Goal: Task Accomplishment & Management: Complete application form

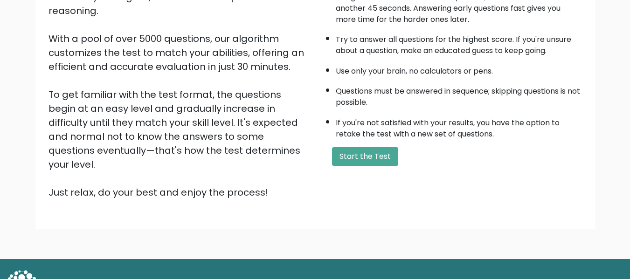
scroll to position [148, 0]
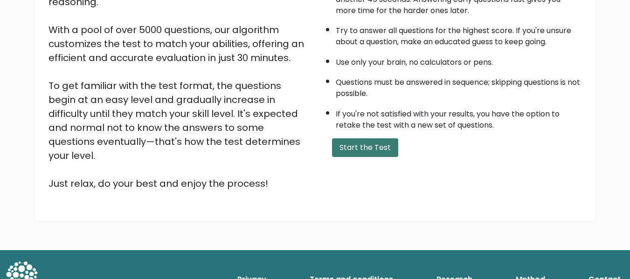
click at [366, 152] on button "Start the Test" at bounding box center [365, 147] width 66 height 19
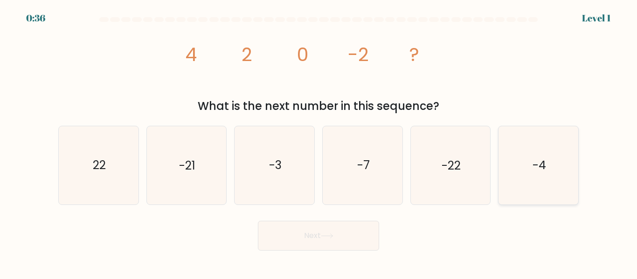
click at [529, 184] on icon "-4" at bounding box center [538, 165] width 78 height 78
click at [319, 142] on input "f. -4" at bounding box center [318, 141] width 0 height 2
radio input "true"
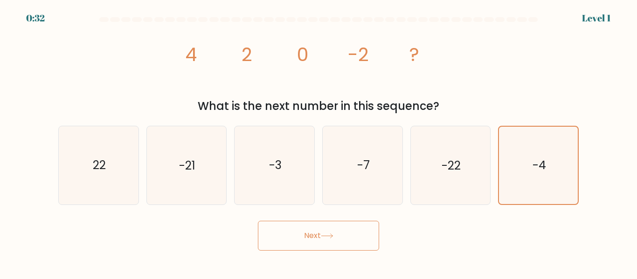
click at [338, 245] on button "Next" at bounding box center [318, 236] width 121 height 30
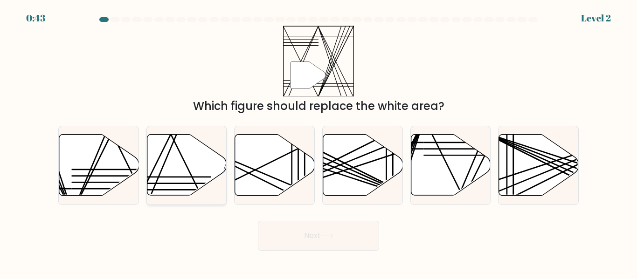
click at [172, 155] on icon at bounding box center [187, 165] width 80 height 61
click at [318, 142] on input "b." at bounding box center [318, 141] width 0 height 2
radio input "true"
click at [317, 233] on button "Next" at bounding box center [318, 236] width 121 height 30
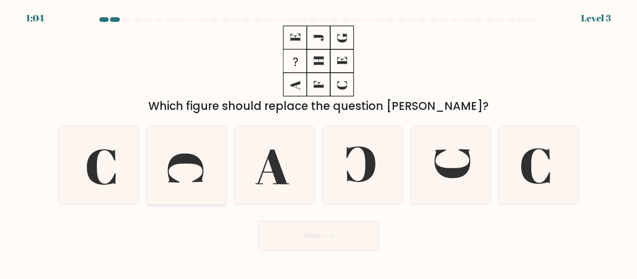
click at [181, 178] on icon at bounding box center [186, 165] width 78 height 78
click at [318, 142] on input "b." at bounding box center [318, 141] width 0 height 2
radio input "true"
click at [403, 172] on div "d." at bounding box center [362, 165] width 88 height 79
click at [441, 159] on icon at bounding box center [450, 165] width 78 height 78
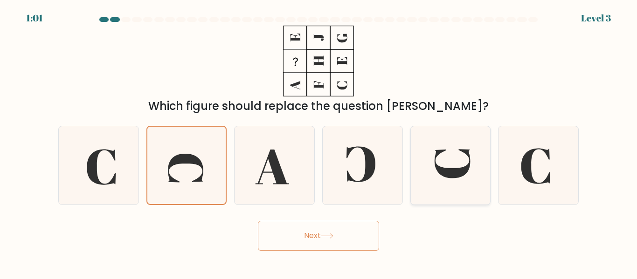
click at [319, 142] on input "e." at bounding box center [318, 141] width 0 height 2
radio input "true"
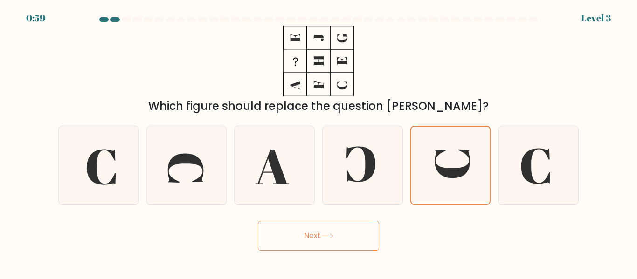
click at [348, 236] on button "Next" at bounding box center [318, 236] width 121 height 30
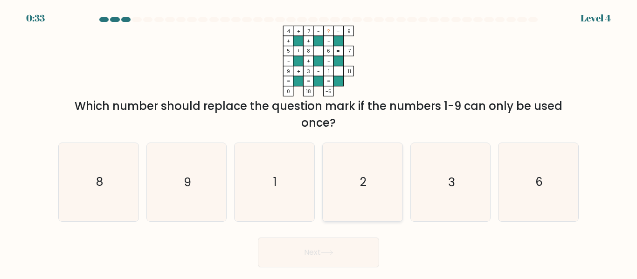
click at [378, 193] on icon "2" at bounding box center [362, 182] width 78 height 78
click at [319, 142] on input "d. 2" at bounding box center [318, 141] width 0 height 2
radio input "true"
click at [330, 251] on icon at bounding box center [327, 252] width 13 height 5
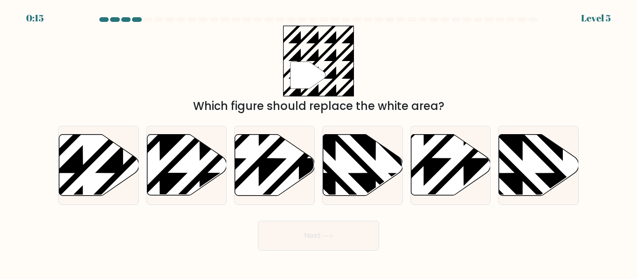
click at [330, 251] on body "0:15 Level 5" at bounding box center [318, 139] width 637 height 279
click at [108, 167] on icon at bounding box center [123, 133] width 160 height 160
click at [318, 142] on input "a." at bounding box center [318, 141] width 0 height 2
radio input "true"
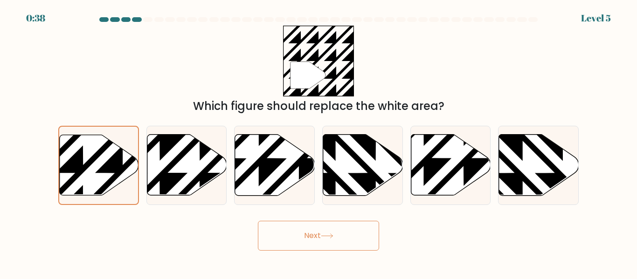
click at [307, 241] on button "Next" at bounding box center [318, 236] width 121 height 30
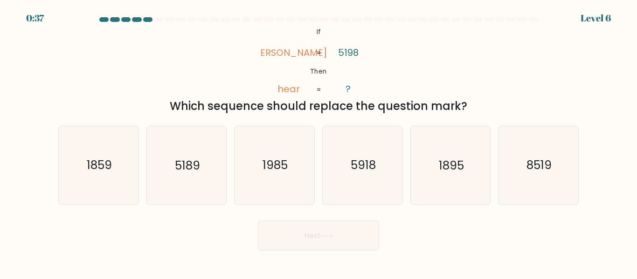
click at [307, 241] on button "Next" at bounding box center [318, 236] width 121 height 30
click at [380, 186] on icon "5918" at bounding box center [362, 165] width 78 height 78
click at [319, 142] on input "d. 5918" at bounding box center [318, 141] width 0 height 2
radio input "true"
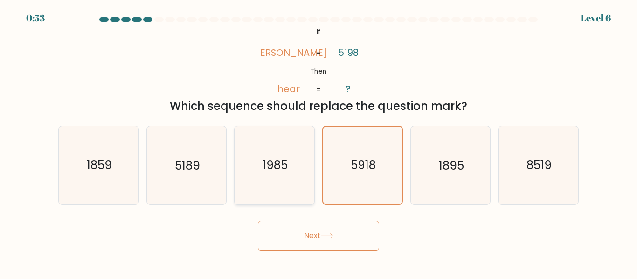
click at [305, 183] on icon "1985" at bounding box center [274, 165] width 78 height 78
click at [318, 142] on input "c. 1985" at bounding box center [318, 141] width 0 height 2
radio input "true"
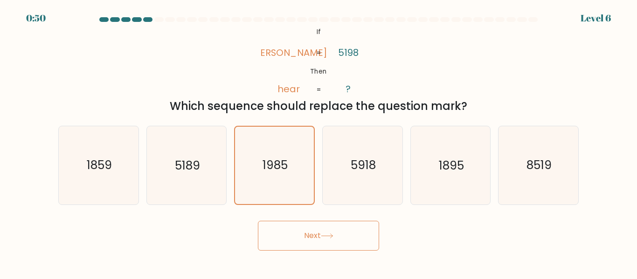
click at [325, 245] on button "Next" at bounding box center [318, 236] width 121 height 30
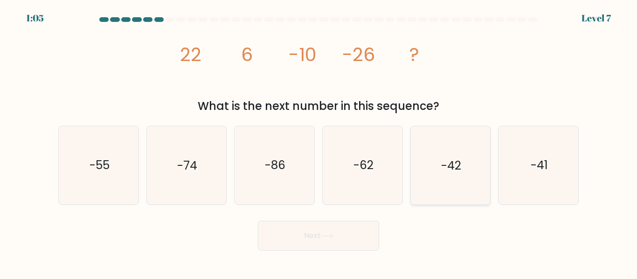
click at [448, 192] on icon "-42" at bounding box center [450, 165] width 78 height 78
click at [319, 142] on input "e. -42" at bounding box center [318, 141] width 0 height 2
radio input "true"
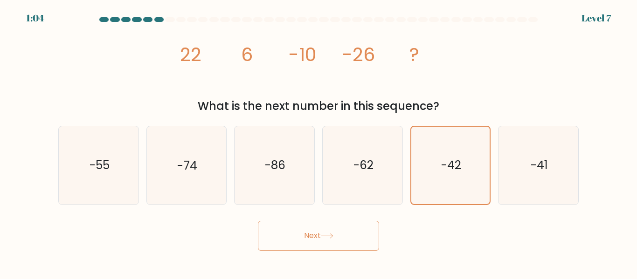
click at [303, 247] on button "Next" at bounding box center [318, 236] width 121 height 30
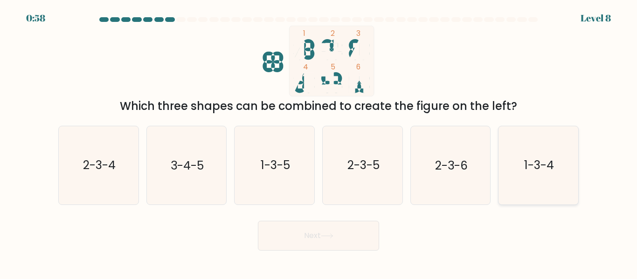
click at [573, 158] on icon "1-3-4" at bounding box center [538, 165] width 78 height 78
click at [319, 142] on input "f. 1-3-4" at bounding box center [318, 141] width 0 height 2
radio input "true"
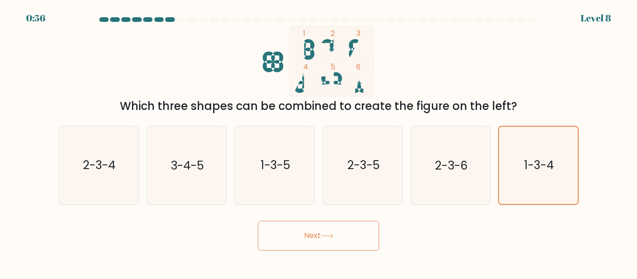
click at [317, 247] on button "Next" at bounding box center [318, 236] width 121 height 30
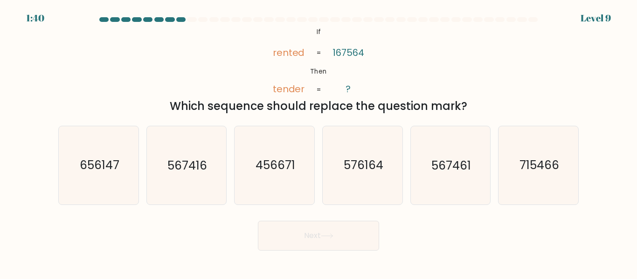
drag, startPoint x: 317, startPoint y: 247, endPoint x: 363, endPoint y: 239, distance: 46.8
click at [363, 239] on button "Next" at bounding box center [318, 236] width 121 height 30
click at [446, 171] on text "567461" at bounding box center [451, 166] width 40 height 16
click at [319, 142] on input "e. 567461" at bounding box center [318, 141] width 0 height 2
radio input "true"
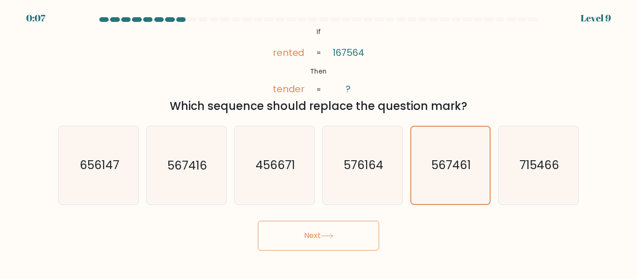
click at [317, 236] on button "Next" at bounding box center [318, 236] width 121 height 30
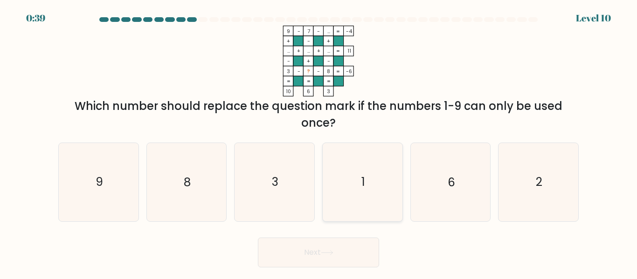
click at [363, 203] on icon "1" at bounding box center [362, 182] width 78 height 78
click at [319, 142] on input "d. 1" at bounding box center [318, 141] width 0 height 2
radio input "true"
click at [365, 245] on button "Next" at bounding box center [318, 253] width 121 height 30
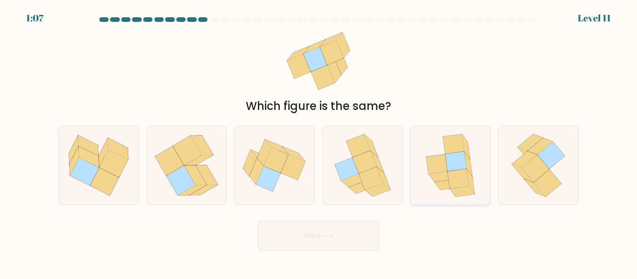
click at [453, 178] on icon at bounding box center [457, 179] width 21 height 20
click at [319, 142] on input "e." at bounding box center [318, 141] width 0 height 2
radio input "true"
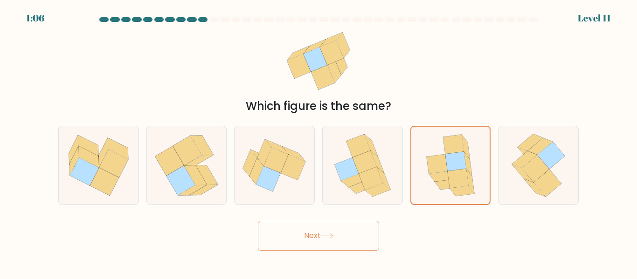
click at [326, 238] on icon at bounding box center [327, 236] width 13 height 5
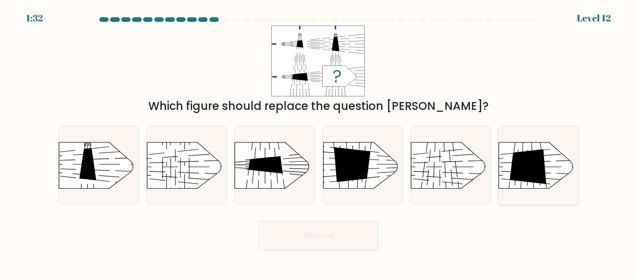
click at [552, 169] on rect at bounding box center [488, 132] width 207 height 158
click at [319, 142] on input "f." at bounding box center [318, 141] width 0 height 2
radio input "true"
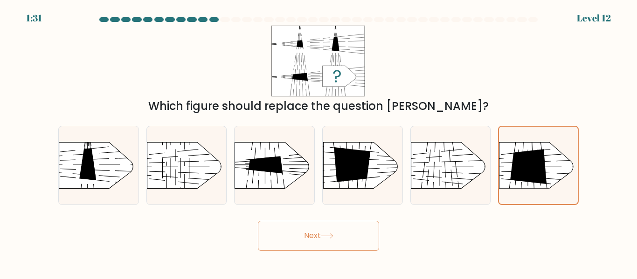
click at [311, 233] on button "Next" at bounding box center [318, 236] width 121 height 30
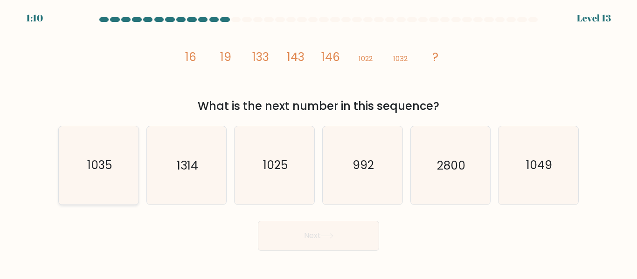
click at [88, 188] on icon "1035" at bounding box center [99, 165] width 78 height 78
click at [318, 142] on input "a. 1035" at bounding box center [318, 141] width 0 height 2
radio input "true"
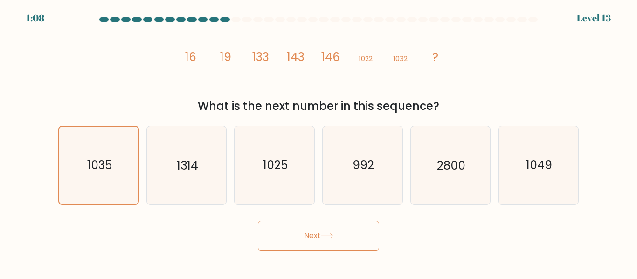
click at [344, 232] on button "Next" at bounding box center [318, 236] width 121 height 30
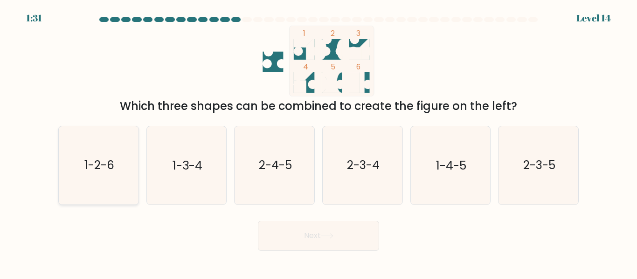
click at [77, 160] on icon "1-2-6" at bounding box center [99, 165] width 78 height 78
click at [318, 142] on input "a. 1-2-6" at bounding box center [318, 141] width 0 height 2
radio input "true"
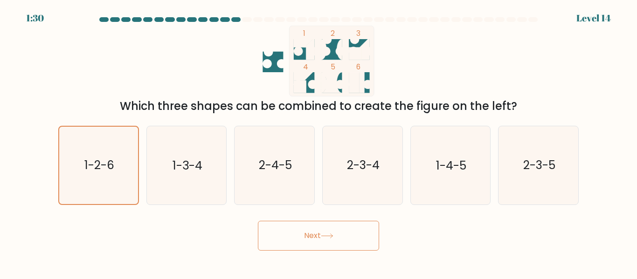
click at [329, 230] on button "Next" at bounding box center [318, 236] width 121 height 30
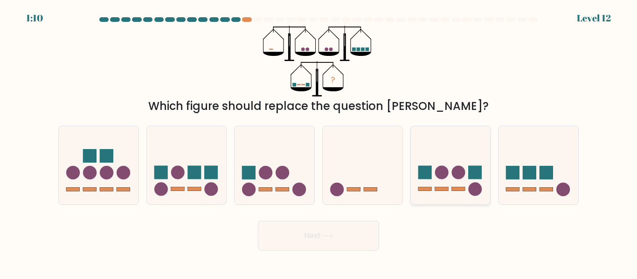
click at [447, 172] on circle at bounding box center [441, 173] width 14 height 14
click at [319, 142] on input "e." at bounding box center [318, 141] width 0 height 2
radio input "true"
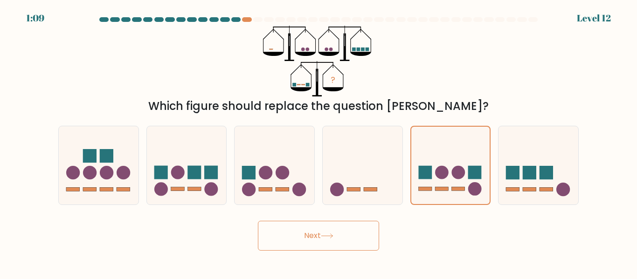
click at [308, 250] on button "Next" at bounding box center [318, 236] width 121 height 30
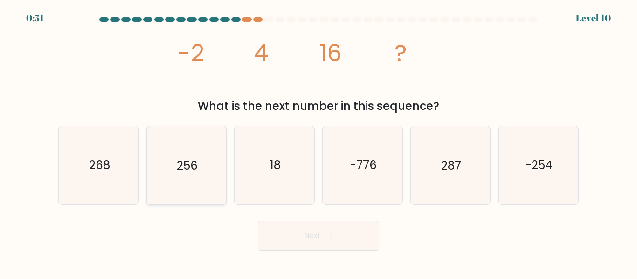
click at [190, 192] on icon "256" at bounding box center [186, 165] width 78 height 78
click at [318, 142] on input "b. 256" at bounding box center [318, 141] width 0 height 2
radio input "true"
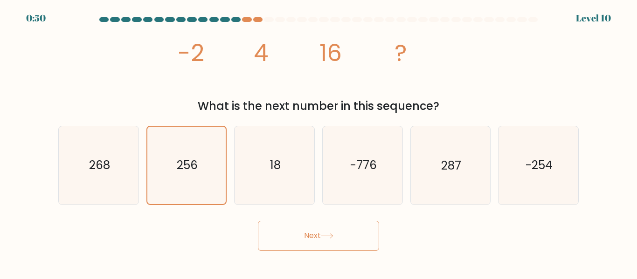
click at [349, 246] on button "Next" at bounding box center [318, 236] width 121 height 30
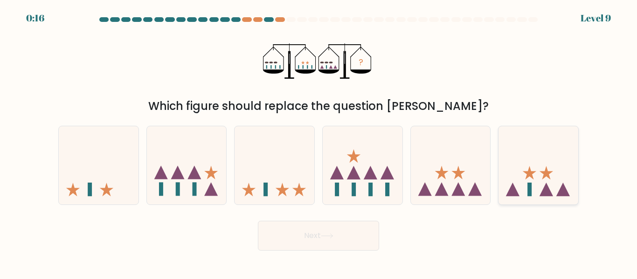
click at [548, 189] on icon at bounding box center [546, 190] width 14 height 14
click at [319, 142] on input "f." at bounding box center [318, 141] width 0 height 2
radio input "true"
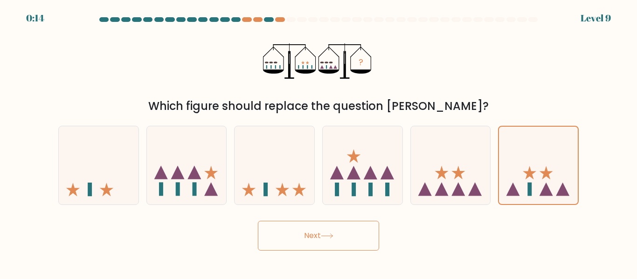
click at [363, 227] on button "Next" at bounding box center [318, 236] width 121 height 30
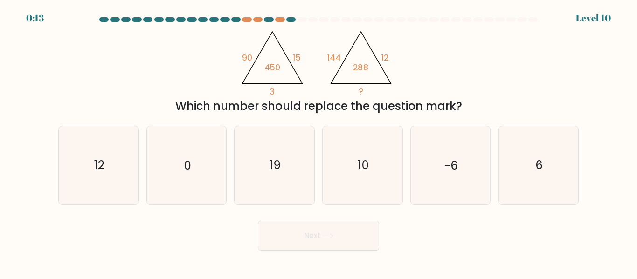
click at [363, 227] on button "Next" at bounding box center [318, 236] width 121 height 30
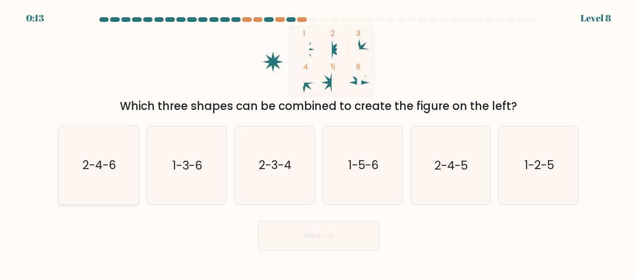
click at [103, 180] on icon "2-4-6" at bounding box center [99, 165] width 78 height 78
click at [318, 142] on input "a. 2-4-6" at bounding box center [318, 141] width 0 height 2
radio input "true"
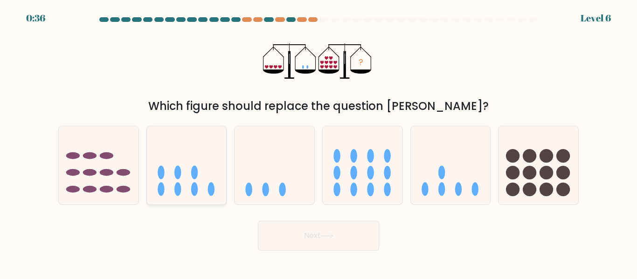
drag, startPoint x: 103, startPoint y: 180, endPoint x: 188, endPoint y: 176, distance: 85.8
click at [188, 176] on div "a. b. c." at bounding box center [319, 161] width 528 height 86
click at [194, 198] on icon at bounding box center [187, 165] width 80 height 66
click at [318, 142] on input "b." at bounding box center [318, 141] width 0 height 2
radio input "true"
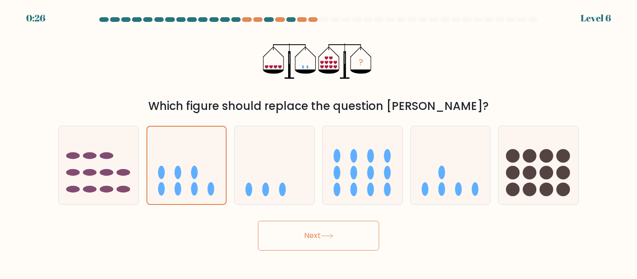
click at [318, 241] on button "Next" at bounding box center [318, 236] width 121 height 30
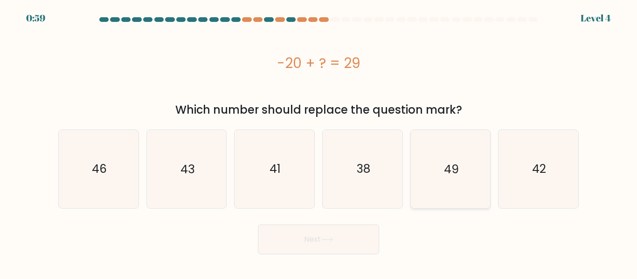
click at [447, 194] on icon "49" at bounding box center [450, 169] width 78 height 78
click at [319, 142] on input "e. 49" at bounding box center [318, 141] width 0 height 2
radio input "true"
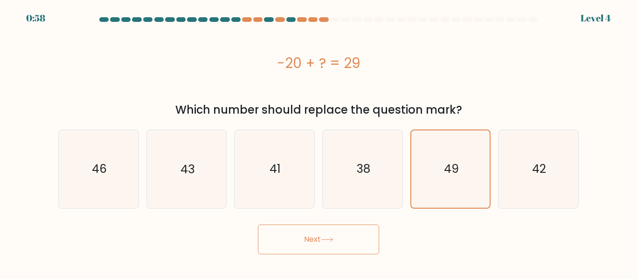
click at [328, 239] on icon at bounding box center [327, 239] width 13 height 5
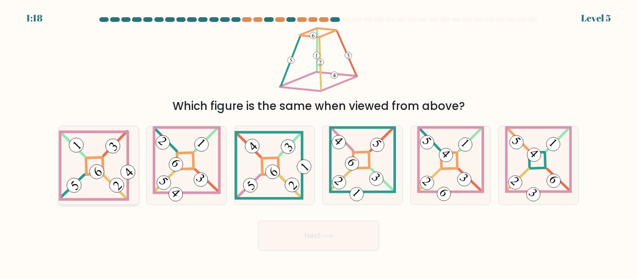
click at [109, 191] on icon at bounding box center [99, 165] width 80 height 71
click at [318, 142] on input "a." at bounding box center [318, 141] width 0 height 2
radio input "true"
click at [315, 244] on button "Next" at bounding box center [318, 236] width 121 height 30
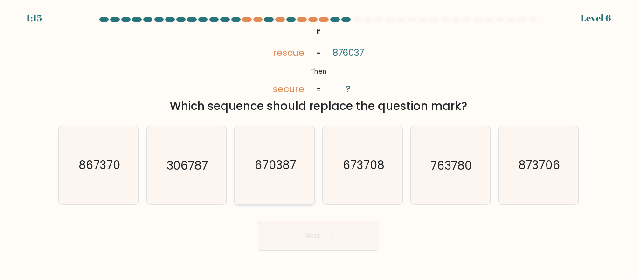
click at [289, 165] on text "670387" at bounding box center [275, 166] width 41 height 16
click at [318, 142] on input "c. 670387" at bounding box center [318, 141] width 0 height 2
radio input "true"
click at [340, 240] on button "Next" at bounding box center [318, 236] width 121 height 30
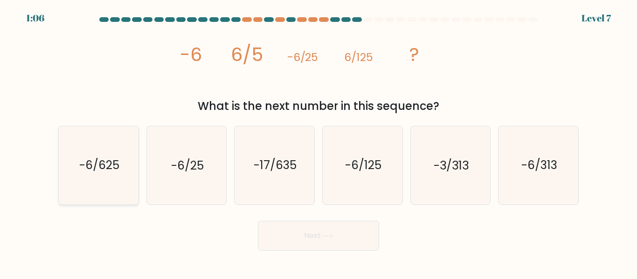
click at [103, 167] on text "-6/625" at bounding box center [99, 166] width 40 height 16
click at [318, 142] on input "a. -6/625" at bounding box center [318, 141] width 0 height 2
radio input "true"
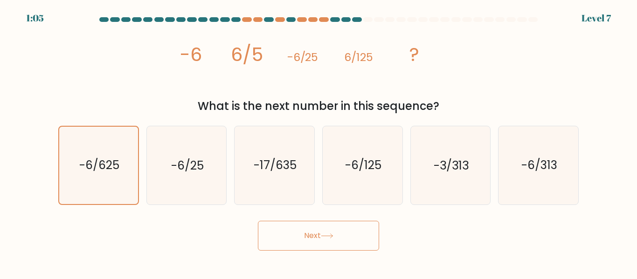
click at [291, 239] on button "Next" at bounding box center [318, 236] width 121 height 30
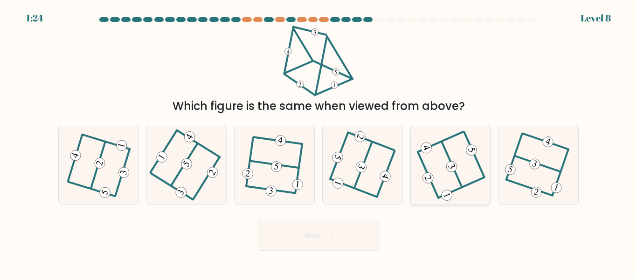
click at [457, 154] on icon at bounding box center [450, 165] width 62 height 62
click at [319, 142] on input "e." at bounding box center [318, 141] width 0 height 2
radio input "true"
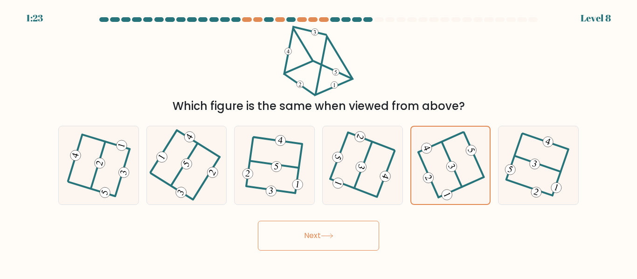
click at [293, 234] on button "Next" at bounding box center [318, 236] width 121 height 30
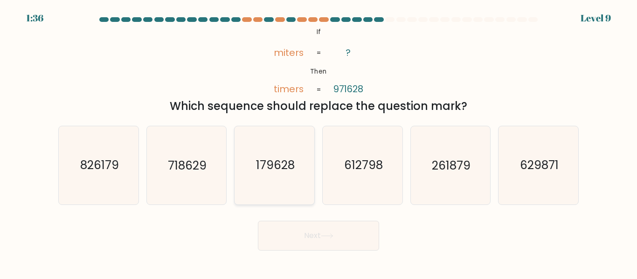
click at [286, 154] on icon "179628" at bounding box center [274, 165] width 78 height 78
click at [318, 142] on input "c. 179628" at bounding box center [318, 141] width 0 height 2
radio input "true"
click at [314, 234] on button "Next" at bounding box center [318, 236] width 121 height 30
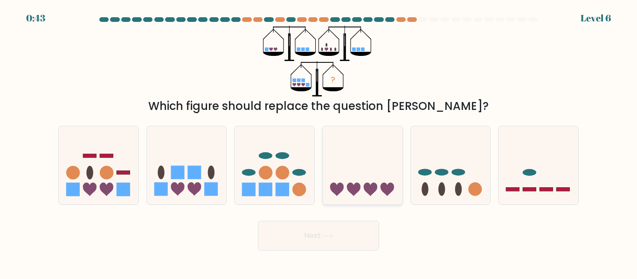
click at [359, 169] on icon at bounding box center [363, 165] width 80 height 66
click at [319, 142] on input "d." at bounding box center [318, 141] width 0 height 2
radio input "true"
click at [191, 182] on icon at bounding box center [187, 165] width 80 height 66
click at [318, 142] on input "b." at bounding box center [318, 141] width 0 height 2
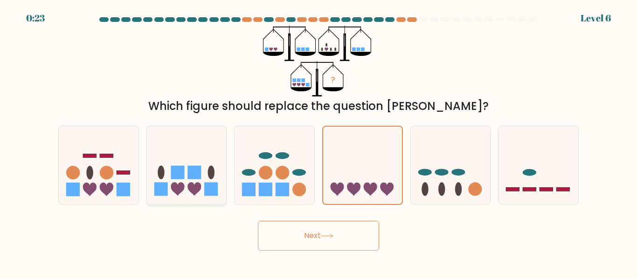
radio input "true"
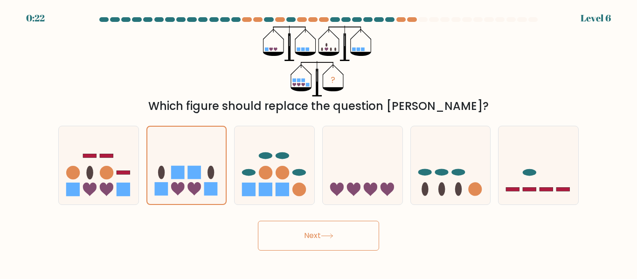
click at [286, 241] on button "Next" at bounding box center [318, 236] width 121 height 30
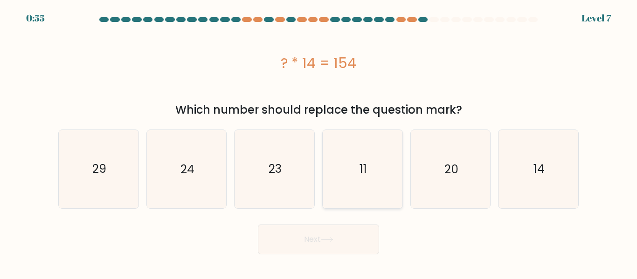
click at [360, 160] on icon "11" at bounding box center [362, 169] width 78 height 78
click at [319, 142] on input "d. 11" at bounding box center [318, 141] width 0 height 2
radio input "true"
click at [349, 251] on button "Next" at bounding box center [318, 240] width 121 height 30
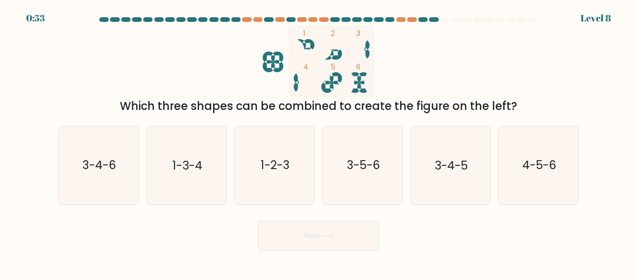
click at [349, 251] on body "0:53 Level 8" at bounding box center [318, 139] width 637 height 279
click at [94, 175] on icon "3-4-6" at bounding box center [99, 165] width 78 height 78
click at [318, 142] on input "a. 3-4-6" at bounding box center [318, 141] width 0 height 2
radio input "true"
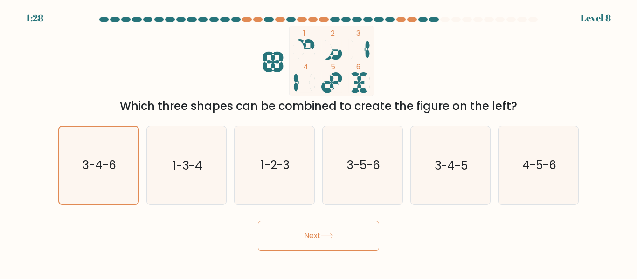
click at [282, 232] on button "Next" at bounding box center [318, 236] width 121 height 30
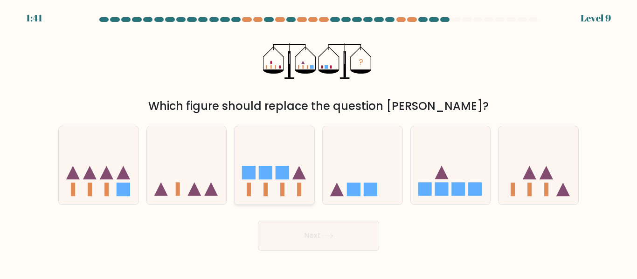
click at [289, 186] on icon at bounding box center [274, 165] width 80 height 66
click at [318, 142] on input "c." at bounding box center [318, 141] width 0 height 2
radio input "true"
click at [324, 241] on button "Next" at bounding box center [318, 236] width 121 height 30
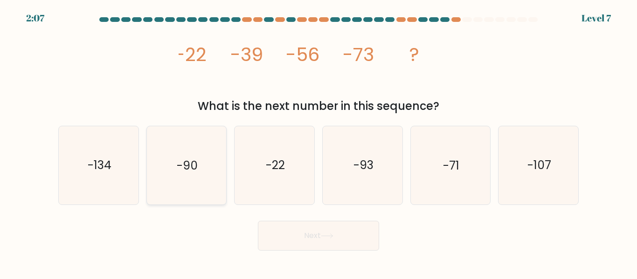
click at [210, 187] on icon "-90" at bounding box center [186, 165] width 78 height 78
click at [318, 142] on input "b. -90" at bounding box center [318, 141] width 0 height 2
radio input "true"
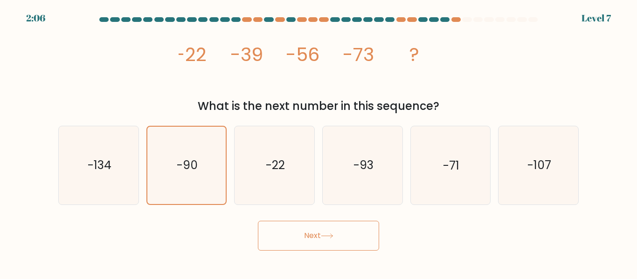
click at [324, 241] on button "Next" at bounding box center [318, 236] width 121 height 30
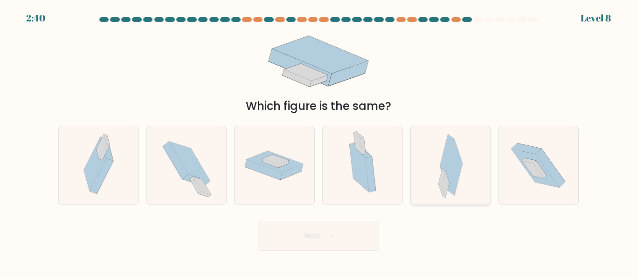
click at [446, 173] on icon at bounding box center [445, 186] width 8 height 28
click at [319, 142] on input "e." at bounding box center [318, 141] width 0 height 2
radio input "true"
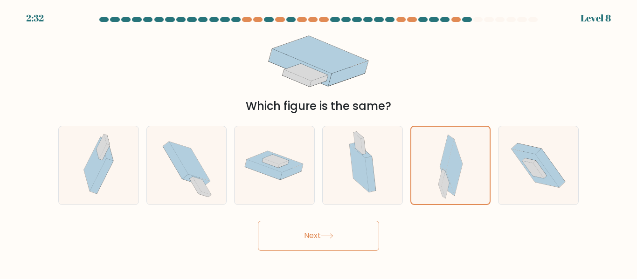
click at [350, 236] on button "Next" at bounding box center [318, 236] width 121 height 30
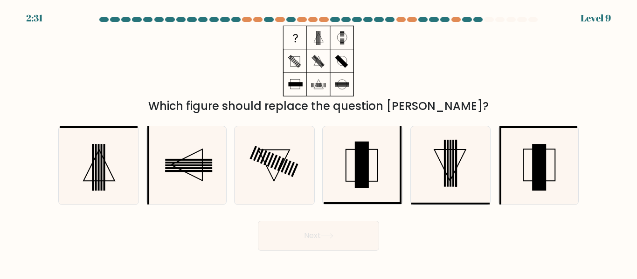
click at [350, 236] on button "Next" at bounding box center [318, 236] width 121 height 30
click at [317, 162] on div "c." at bounding box center [274, 165] width 88 height 79
click at [351, 191] on icon at bounding box center [362, 165] width 78 height 78
click at [319, 142] on input "d." at bounding box center [318, 141] width 0 height 2
radio input "true"
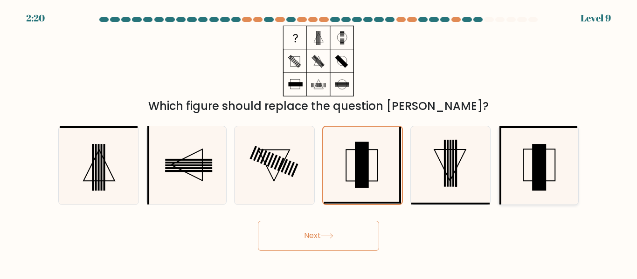
click at [519, 164] on icon at bounding box center [538, 165] width 78 height 78
click at [319, 142] on input "f." at bounding box center [318, 141] width 0 height 2
radio input "true"
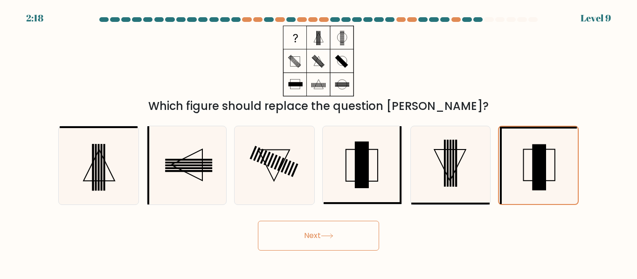
click at [345, 234] on button "Next" at bounding box center [318, 236] width 121 height 30
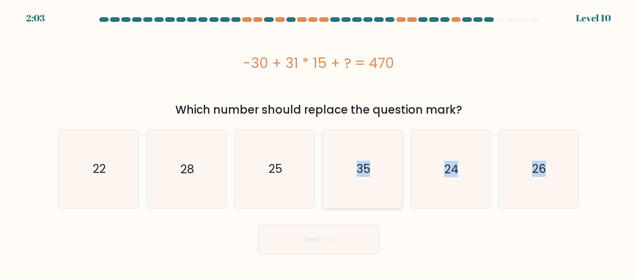
drag, startPoint x: 316, startPoint y: 218, endPoint x: 354, endPoint y: 200, distance: 42.1
click at [354, 200] on form "a." at bounding box center [318, 135] width 637 height 237
click at [380, 181] on icon "35" at bounding box center [362, 169] width 78 height 78
click at [319, 142] on input "d. 35" at bounding box center [318, 141] width 0 height 2
radio input "true"
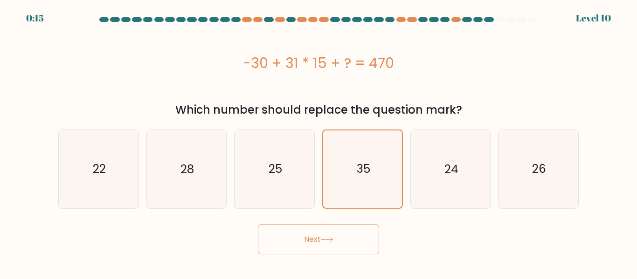
click at [323, 251] on button "Next" at bounding box center [318, 240] width 121 height 30
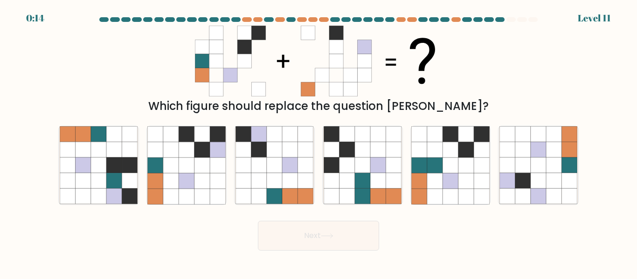
click at [323, 251] on body "0:14 Level 11" at bounding box center [318, 139] width 637 height 279
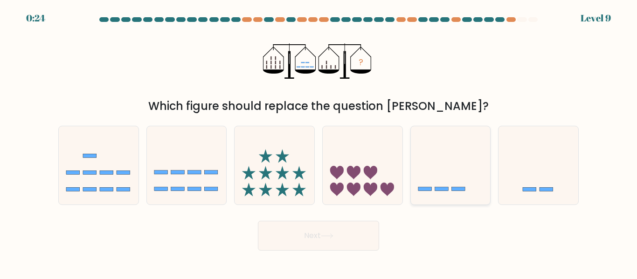
click at [432, 183] on icon at bounding box center [451, 165] width 80 height 66
click at [319, 142] on input "e." at bounding box center [318, 141] width 0 height 2
radio input "true"
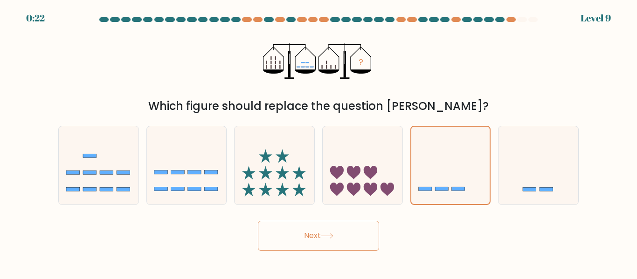
click at [338, 233] on button "Next" at bounding box center [318, 236] width 121 height 30
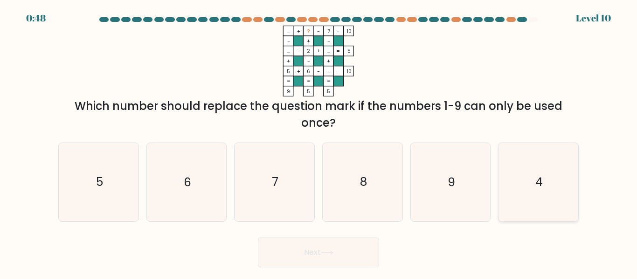
click at [541, 190] on text "4" at bounding box center [538, 182] width 7 height 16
click at [319, 142] on input "f. 4" at bounding box center [318, 141] width 0 height 2
radio input "true"
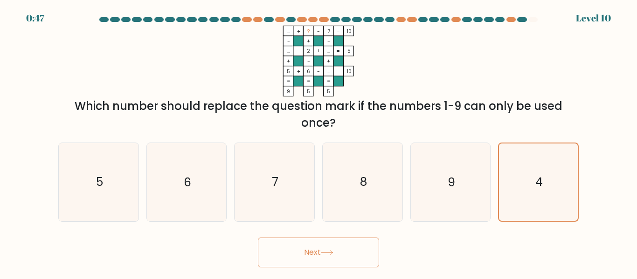
click at [328, 251] on icon at bounding box center [327, 252] width 13 height 5
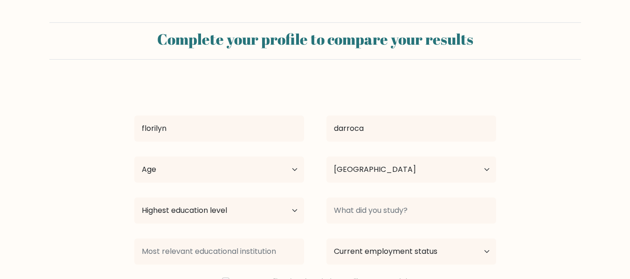
select select "PH"
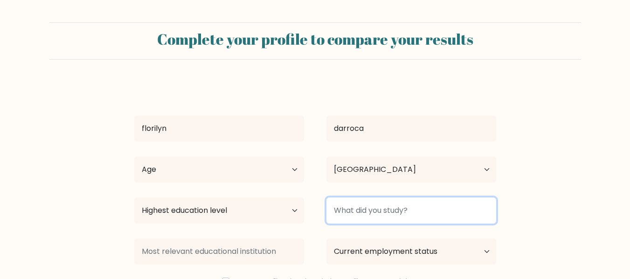
click at [326, 211] on input at bounding box center [411, 211] width 170 height 26
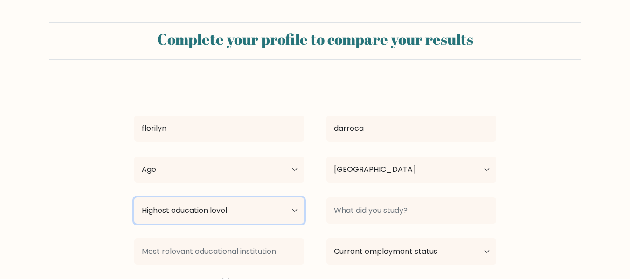
click at [292, 209] on select "Highest education level No schooling Primary Lower Secondary Upper Secondary Oc…" at bounding box center [219, 211] width 170 height 26
select select "bachelors_degree"
click at [134, 198] on select "Highest education level No schooling Primary Lower Secondary Upper Secondary Oc…" at bounding box center [219, 211] width 170 height 26
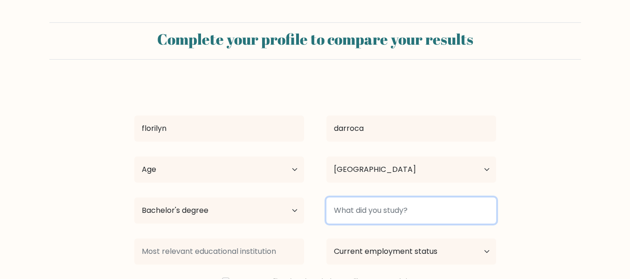
click at [352, 221] on input at bounding box center [411, 211] width 170 height 26
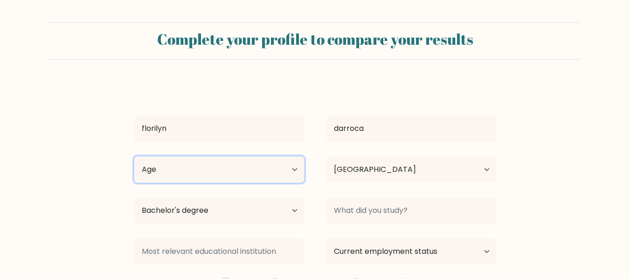
click at [297, 172] on select "Age Under 18 years old 18-24 years old 25-34 years old 35-44 years old 45-54 ye…" at bounding box center [219, 170] width 170 height 26
select select "35_44"
click at [134, 157] on select "Age Under 18 years old 18-24 years old 25-34 years old 35-44 years old 45-54 ye…" at bounding box center [219, 170] width 170 height 26
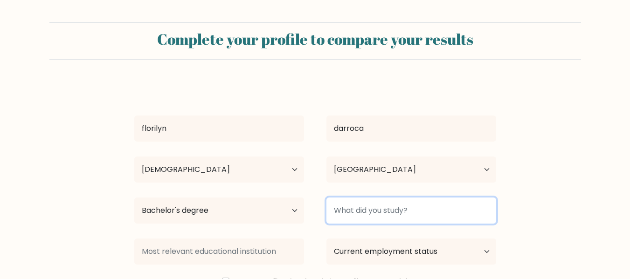
click at [396, 205] on input at bounding box center [411, 211] width 170 height 26
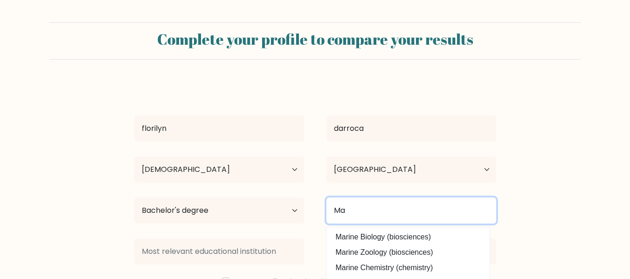
type input "M"
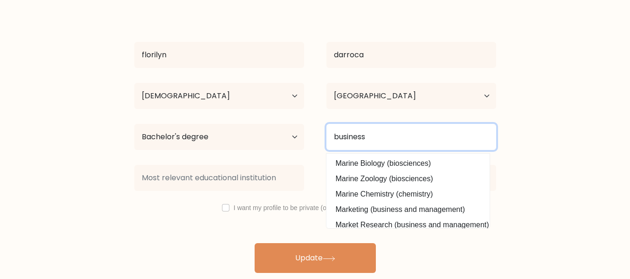
scroll to position [74, 0]
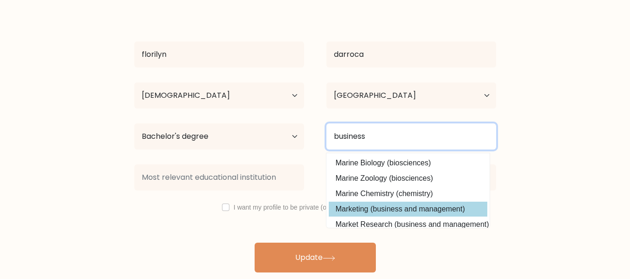
type input "business"
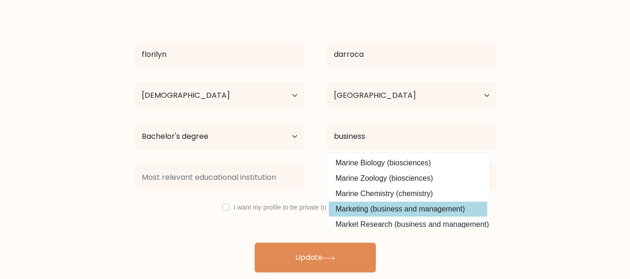
click at [459, 208] on div "florilyn darroca Age Under 18 years old 18-24 years old 25-34 years old 35-44 y…" at bounding box center [315, 140] width 373 height 265
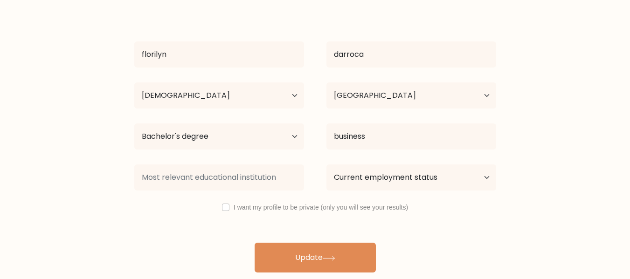
click at [229, 211] on div "I want my profile to be private (only you will see your results)" at bounding box center [315, 207] width 384 height 11
click at [226, 210] on input "checkbox" at bounding box center [225, 207] width 7 height 7
checkbox input "true"
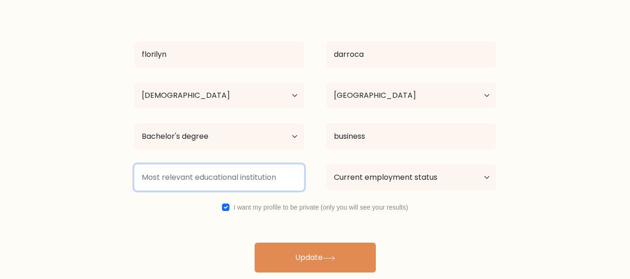
click at [269, 178] on input at bounding box center [219, 178] width 170 height 26
type input "Polytechnic University of the Philippines"
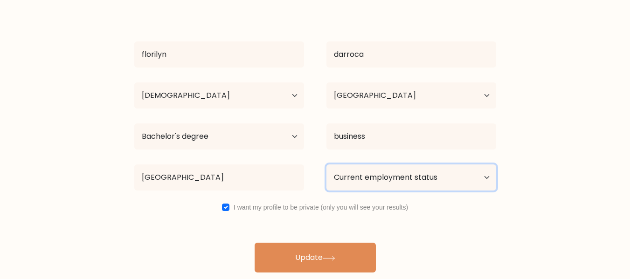
click at [378, 172] on select "Current employment status Employed Student Retired Other / prefer not to answer" at bounding box center [411, 178] width 170 height 26
select select "other"
click at [326, 165] on select "Current employment status Employed Student Retired Other / prefer not to answer" at bounding box center [411, 178] width 170 height 26
click at [463, 187] on select "Current employment status Employed Student Retired Other / prefer not to answer" at bounding box center [411, 178] width 170 height 26
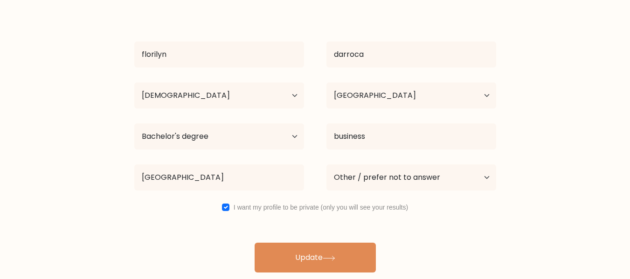
click at [436, 254] on div "florilyn darroca Age Under 18 years old 18-24 years old 25-34 years old 35-44 y…" at bounding box center [315, 140] width 373 height 265
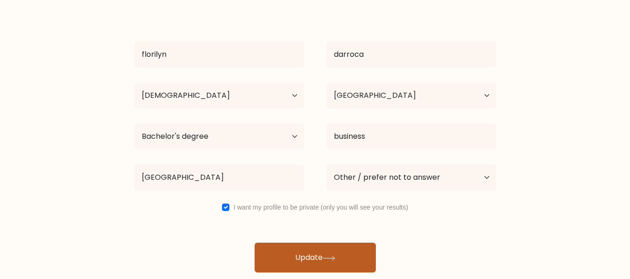
click at [324, 253] on button "Update" at bounding box center [315, 258] width 121 height 30
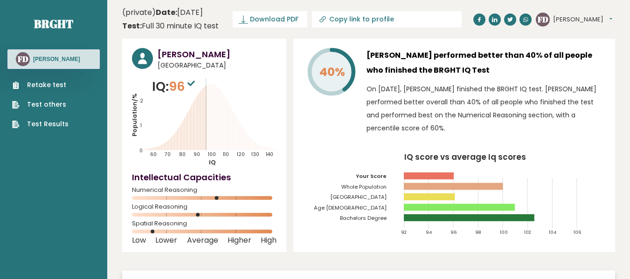
click at [54, 84] on link "Retake test" at bounding box center [40, 85] width 56 height 10
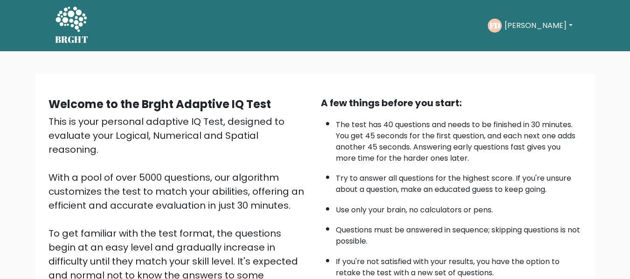
scroll to position [148, 0]
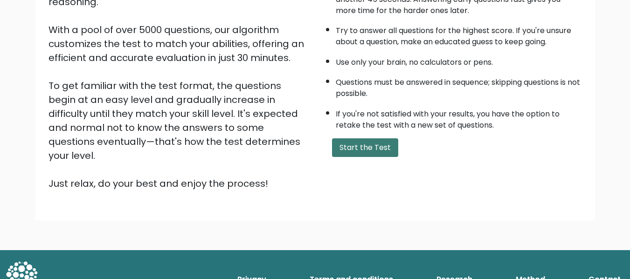
click at [366, 155] on button "Start the Test" at bounding box center [365, 147] width 66 height 19
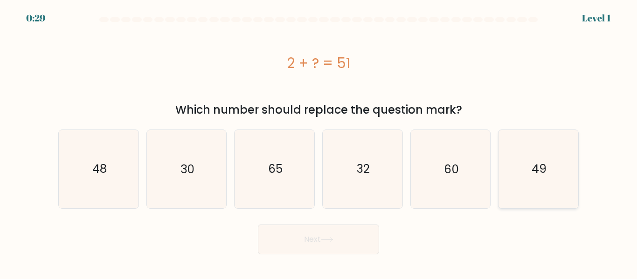
click at [513, 176] on icon "49" at bounding box center [538, 169] width 78 height 78
click at [319, 142] on input "f. 49" at bounding box center [318, 141] width 0 height 2
radio input "true"
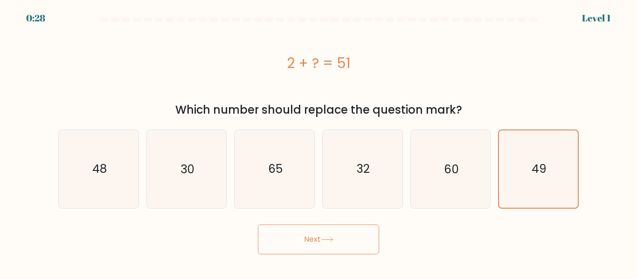
click at [323, 238] on icon at bounding box center [327, 239] width 13 height 5
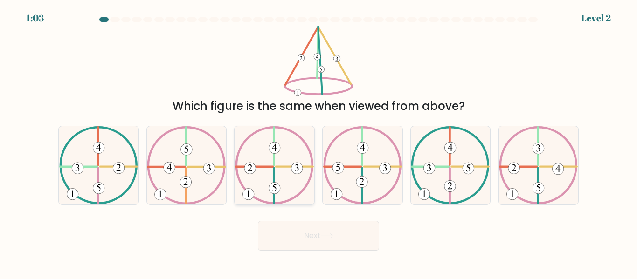
click at [277, 199] on icon at bounding box center [274, 165] width 79 height 78
click at [318, 142] on input "c." at bounding box center [318, 141] width 0 height 2
radio input "true"
click at [296, 236] on button "Next" at bounding box center [318, 236] width 121 height 30
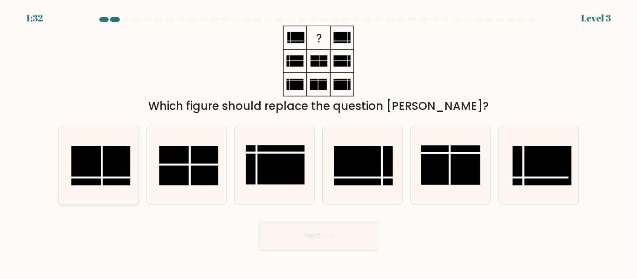
click at [110, 178] on line at bounding box center [100, 178] width 59 height 0
click at [318, 142] on input "a." at bounding box center [318, 141] width 0 height 2
radio input "true"
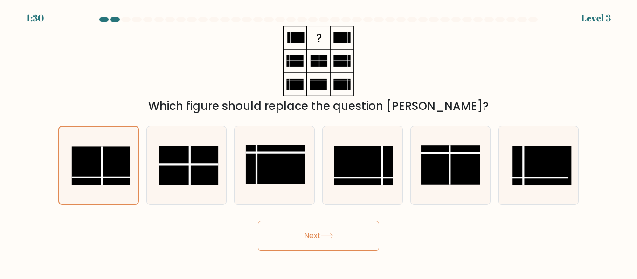
click at [339, 251] on body "1:30 Level 3" at bounding box center [318, 139] width 637 height 279
click at [339, 238] on button "Next" at bounding box center [318, 236] width 121 height 30
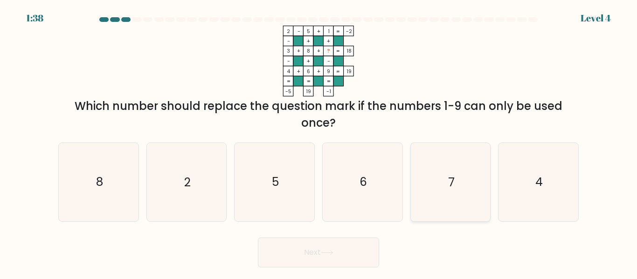
click at [436, 203] on icon "7" at bounding box center [450, 182] width 78 height 78
click at [319, 142] on input "e. 7" at bounding box center [318, 141] width 0 height 2
radio input "true"
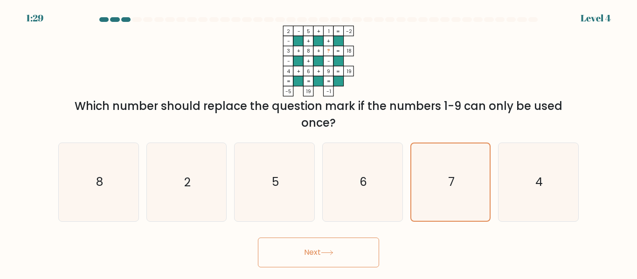
click at [308, 260] on button "Next" at bounding box center [318, 253] width 121 height 30
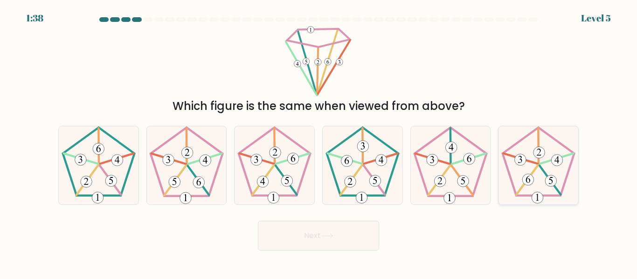
click at [526, 188] on icon at bounding box center [538, 165] width 78 height 78
click at [319, 142] on input "f." at bounding box center [318, 141] width 0 height 2
radio input "true"
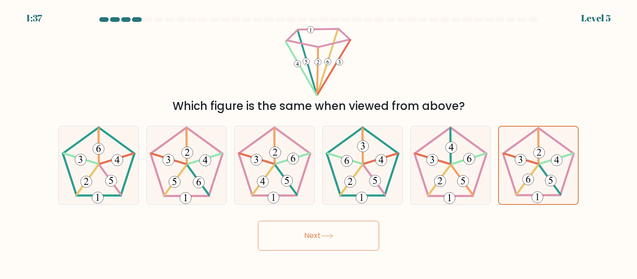
click at [345, 241] on button "Next" at bounding box center [318, 236] width 121 height 30
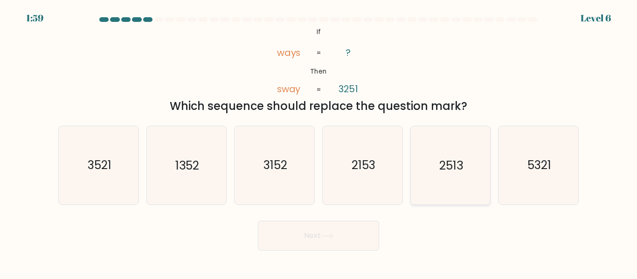
click at [444, 168] on text "2513" at bounding box center [451, 166] width 24 height 16
click at [319, 142] on input "e. 2513" at bounding box center [318, 141] width 0 height 2
radio input "true"
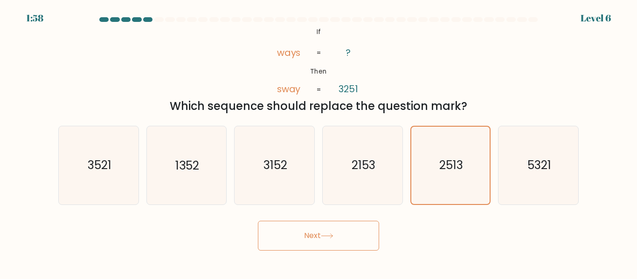
click at [329, 238] on icon at bounding box center [327, 236] width 13 height 5
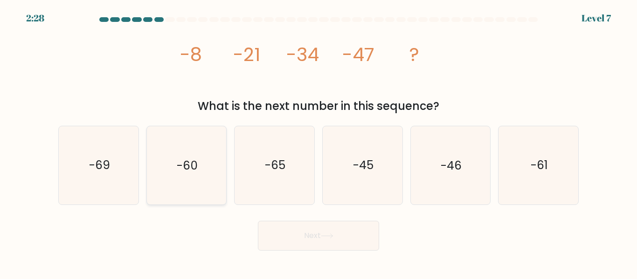
click at [208, 178] on icon "-60" at bounding box center [186, 165] width 78 height 78
click at [318, 142] on input "b. -60" at bounding box center [318, 141] width 0 height 2
radio input "true"
click at [309, 245] on button "Next" at bounding box center [318, 236] width 121 height 30
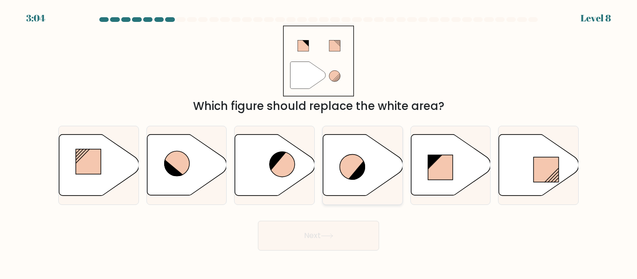
click at [354, 186] on icon at bounding box center [363, 165] width 80 height 61
click at [319, 142] on input "d." at bounding box center [318, 141] width 0 height 2
radio input "true"
click at [327, 242] on button "Next" at bounding box center [318, 236] width 121 height 30
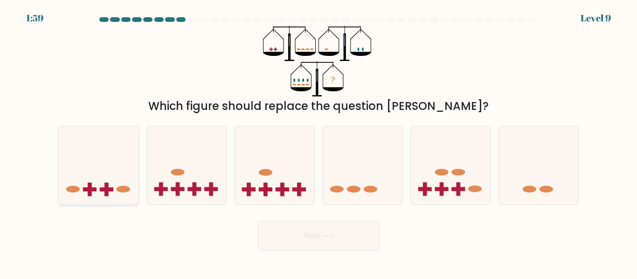
click at [129, 199] on div at bounding box center [98, 165] width 81 height 79
click at [318, 142] on input "a." at bounding box center [318, 141] width 0 height 2
radio input "true"
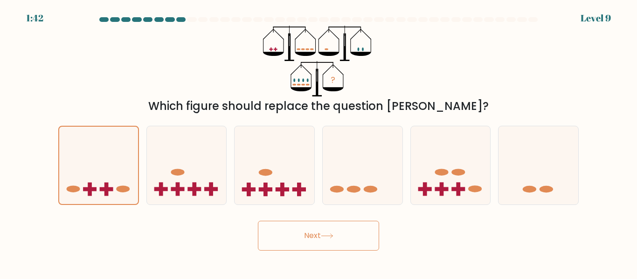
click at [336, 223] on button "Next" at bounding box center [318, 236] width 121 height 30
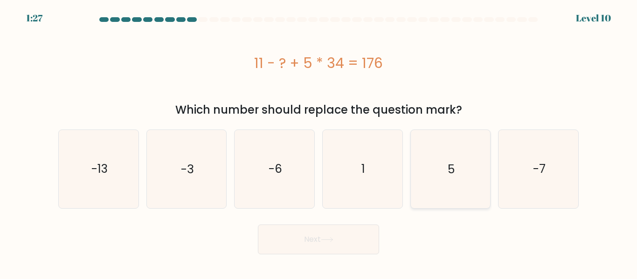
click at [453, 186] on icon "5" at bounding box center [450, 169] width 78 height 78
click at [319, 142] on input "e. 5" at bounding box center [318, 141] width 0 height 2
radio input "true"
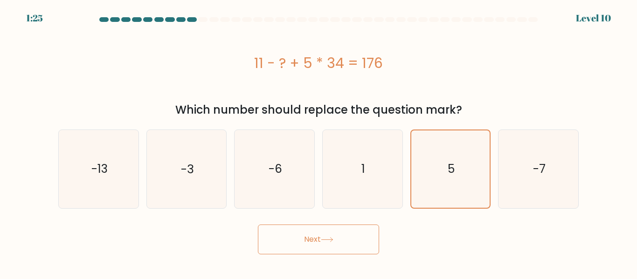
click at [324, 248] on button "Next" at bounding box center [318, 240] width 121 height 30
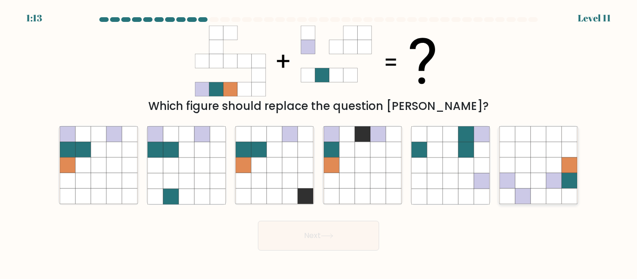
click at [550, 178] on icon at bounding box center [553, 180] width 15 height 15
click at [319, 142] on input "f." at bounding box center [318, 141] width 0 height 2
radio input "true"
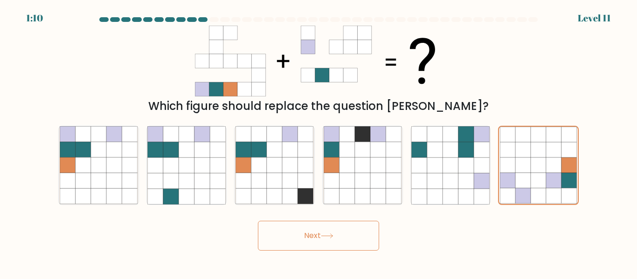
click at [323, 230] on button "Next" at bounding box center [318, 236] width 121 height 30
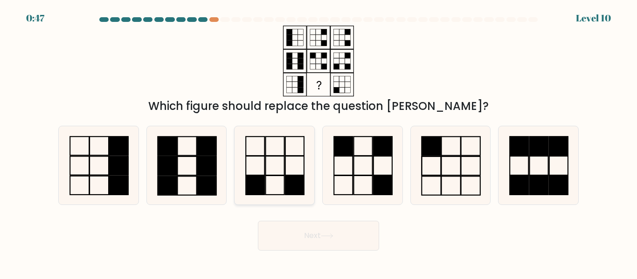
click at [284, 186] on rect at bounding box center [275, 185] width 19 height 19
click at [318, 142] on input "c." at bounding box center [318, 141] width 0 height 2
radio input "true"
click at [434, 174] on icon at bounding box center [450, 165] width 78 height 78
click at [319, 142] on input "e." at bounding box center [318, 141] width 0 height 2
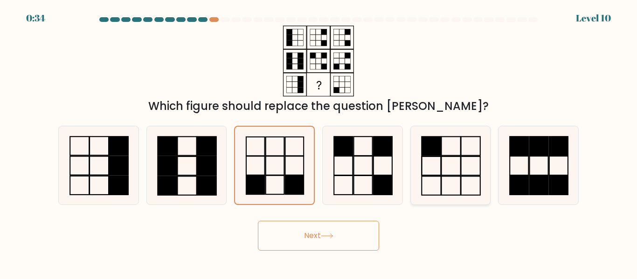
radio input "true"
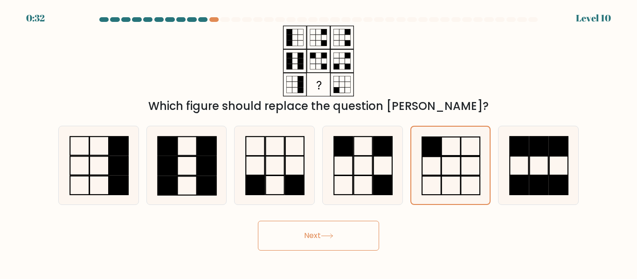
click at [315, 238] on button "Next" at bounding box center [318, 236] width 121 height 30
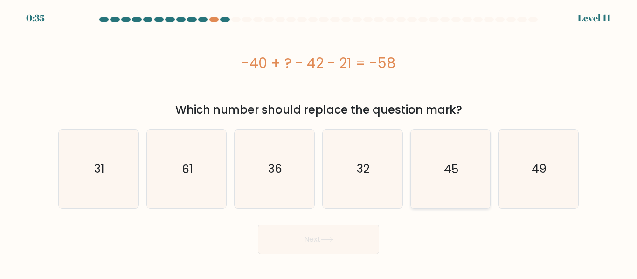
click at [446, 184] on icon "45" at bounding box center [450, 169] width 78 height 78
click at [319, 142] on input "e. 45" at bounding box center [318, 141] width 0 height 2
radio input "true"
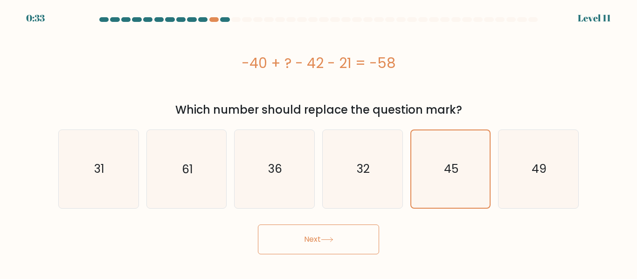
click at [328, 245] on button "Next" at bounding box center [318, 240] width 121 height 30
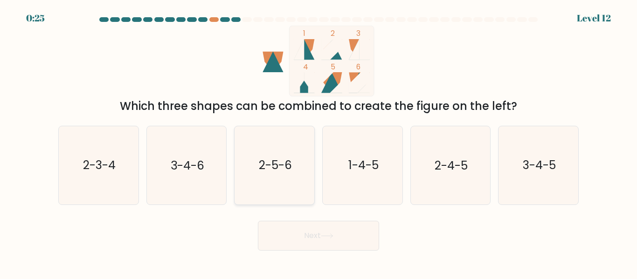
click at [289, 164] on text "2-5-6" at bounding box center [275, 166] width 33 height 16
click at [318, 142] on input "c. 2-5-6" at bounding box center [318, 141] width 0 height 2
radio input "true"
click at [311, 241] on button "Next" at bounding box center [318, 236] width 121 height 30
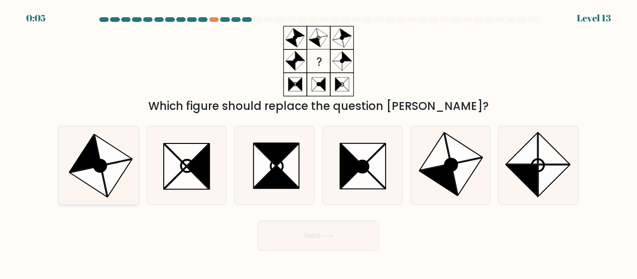
click at [109, 186] on icon at bounding box center [116, 178] width 31 height 37
click at [318, 142] on input "a." at bounding box center [318, 141] width 0 height 2
radio input "true"
click at [275, 248] on button "Next" at bounding box center [318, 236] width 121 height 30
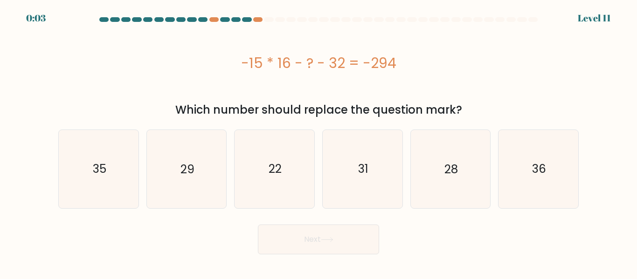
click at [275, 248] on button "Next" at bounding box center [318, 240] width 121 height 30
click at [280, 196] on icon "22" at bounding box center [274, 169] width 78 height 78
click at [318, 142] on input "c. 22" at bounding box center [318, 141] width 0 height 2
radio input "true"
click at [310, 238] on button "Next" at bounding box center [318, 240] width 121 height 30
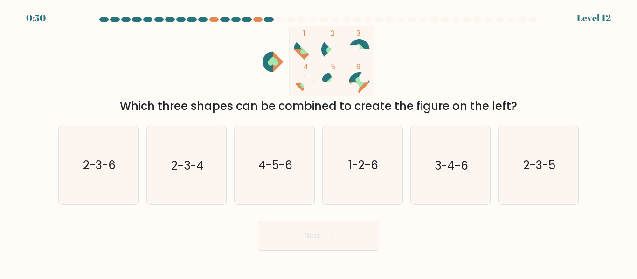
click at [310, 238] on button "Next" at bounding box center [318, 236] width 121 height 30
click at [406, 54] on icon "1 2 3 4 5 6" at bounding box center [318, 61] width 251 height 71
click at [344, 188] on icon "1-2-6" at bounding box center [362, 165] width 78 height 78
click at [319, 142] on input "d. 1-2-6" at bounding box center [318, 141] width 0 height 2
radio input "true"
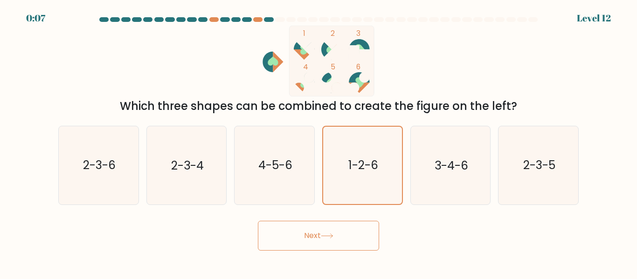
click at [323, 246] on button "Next" at bounding box center [318, 236] width 121 height 30
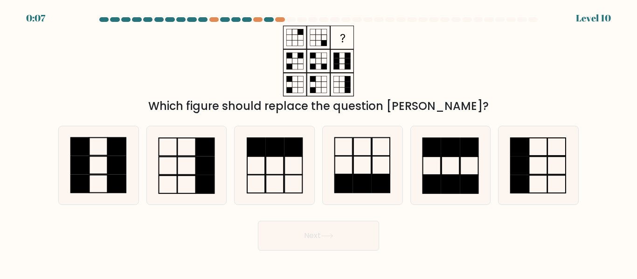
drag, startPoint x: 323, startPoint y: 246, endPoint x: 321, endPoint y: 237, distance: 8.5
click at [321, 237] on button "Next" at bounding box center [318, 236] width 121 height 30
drag, startPoint x: 319, startPoint y: 237, endPoint x: 340, endPoint y: 217, distance: 28.4
click at [340, 217] on div "Next" at bounding box center [318, 233] width 531 height 34
click at [528, 164] on rect at bounding box center [519, 166] width 18 height 18
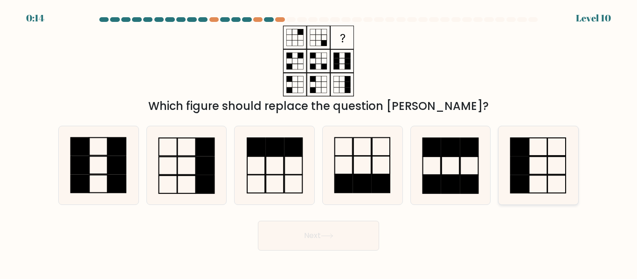
click at [319, 142] on input "f." at bounding box center [318, 141] width 0 height 2
radio input "true"
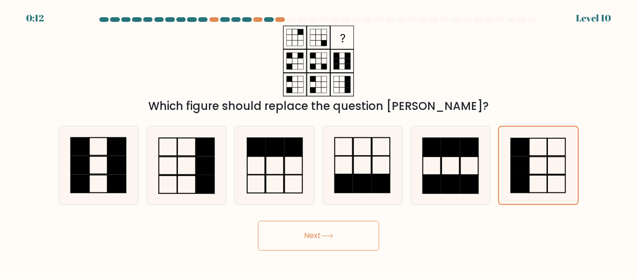
click at [317, 234] on button "Next" at bounding box center [318, 236] width 121 height 30
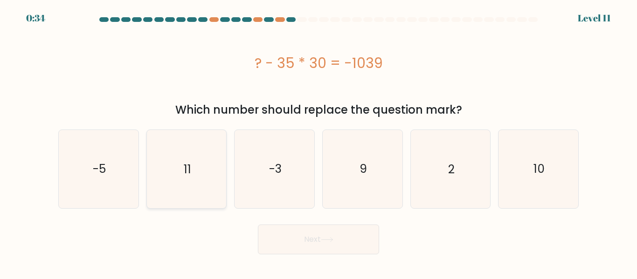
click at [219, 185] on icon "11" at bounding box center [186, 169] width 78 height 78
click at [318, 142] on input "b. 11" at bounding box center [318, 141] width 0 height 2
radio input "true"
click at [319, 239] on button "Next" at bounding box center [318, 240] width 121 height 30
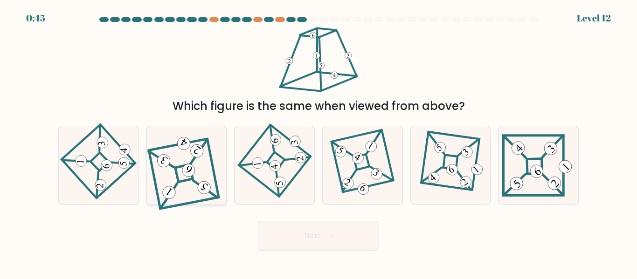
click at [203, 191] on 846 at bounding box center [204, 188] width 18 height 18
click at [318, 142] on input "b." at bounding box center [318, 141] width 0 height 2
radio input "true"
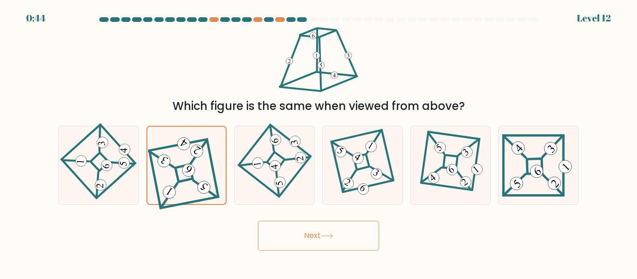
click at [305, 231] on button "Next" at bounding box center [318, 236] width 121 height 30
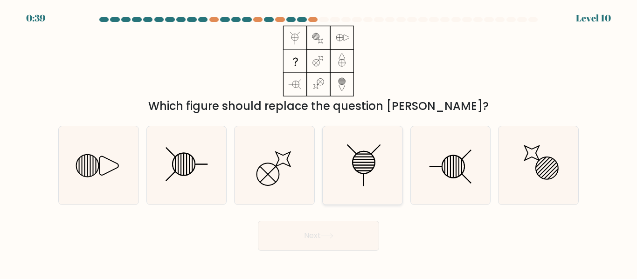
click at [369, 175] on icon at bounding box center [362, 165] width 78 height 78
click at [319, 142] on input "d." at bounding box center [318, 141] width 0 height 2
radio input "true"
click at [179, 176] on icon at bounding box center [186, 165] width 78 height 78
click at [318, 142] on input "b." at bounding box center [318, 141] width 0 height 2
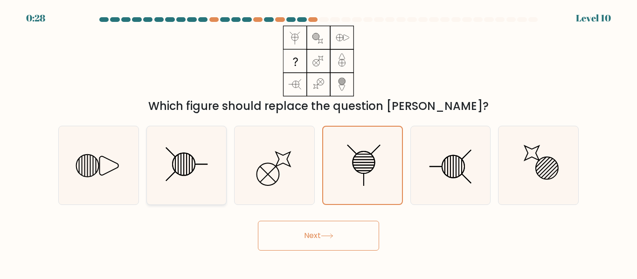
radio input "true"
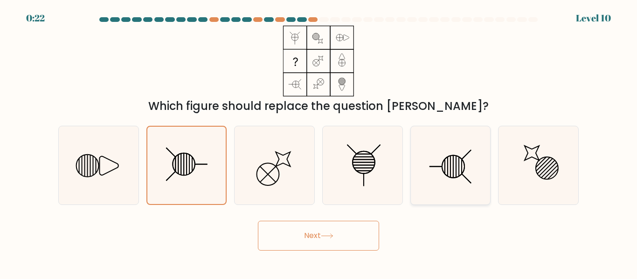
click at [453, 161] on line at bounding box center [453, 166] width 0 height 21
click at [319, 142] on input "e." at bounding box center [318, 141] width 0 height 2
radio input "true"
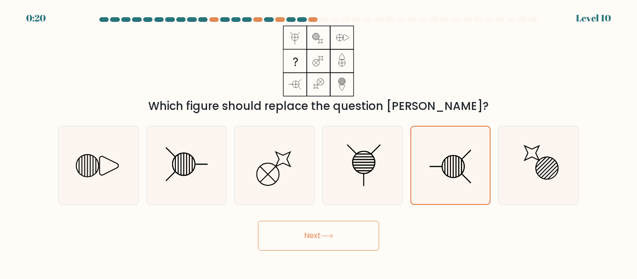
click at [347, 241] on button "Next" at bounding box center [318, 236] width 121 height 30
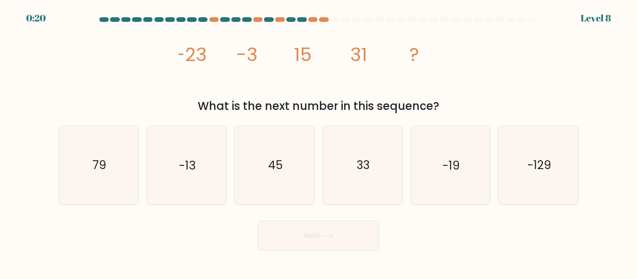
click at [347, 241] on button "Next" at bounding box center [318, 236] width 121 height 30
click at [330, 209] on form at bounding box center [318, 134] width 637 height 234
click at [286, 167] on icon "45" at bounding box center [274, 165] width 78 height 78
click at [318, 142] on input "c. 45" at bounding box center [318, 141] width 0 height 2
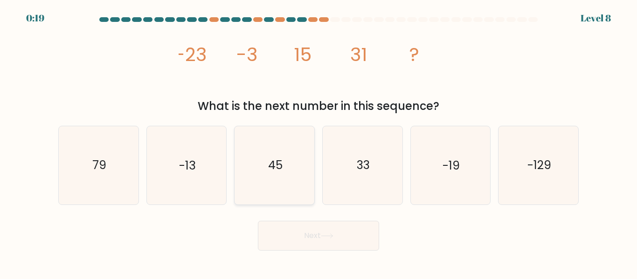
radio input "true"
click at [307, 237] on button "Next" at bounding box center [318, 236] width 121 height 30
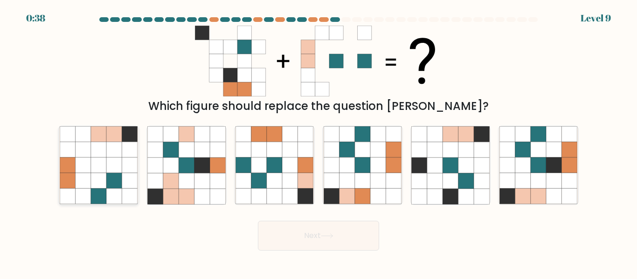
click at [83, 185] on icon at bounding box center [82, 180] width 15 height 15
click at [318, 142] on input "a." at bounding box center [318, 141] width 0 height 2
radio input "true"
click at [324, 248] on button "Next" at bounding box center [318, 236] width 121 height 30
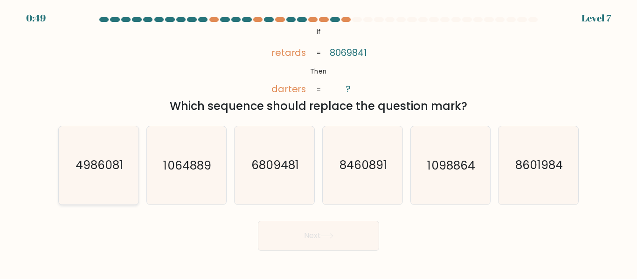
click at [102, 161] on text "4986081" at bounding box center [100, 166] width 48 height 16
click at [318, 142] on input "a. 4986081" at bounding box center [318, 141] width 0 height 2
radio input "true"
click at [297, 241] on button "Next" at bounding box center [318, 236] width 121 height 30
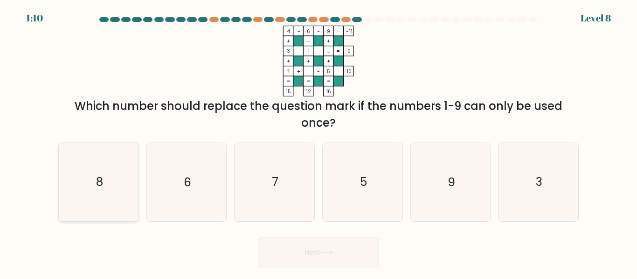
click at [97, 207] on icon "8" at bounding box center [99, 182] width 78 height 78
click at [318, 142] on input "a. 8" at bounding box center [318, 141] width 0 height 2
radio input "true"
click at [340, 257] on button "Next" at bounding box center [318, 253] width 121 height 30
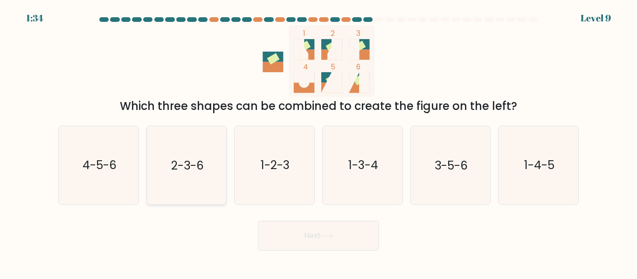
click at [219, 146] on icon "2-3-6" at bounding box center [186, 165] width 78 height 78
click at [318, 142] on input "b. 2-3-6" at bounding box center [318, 141] width 0 height 2
radio input "true"
click at [303, 238] on button "Next" at bounding box center [318, 236] width 121 height 30
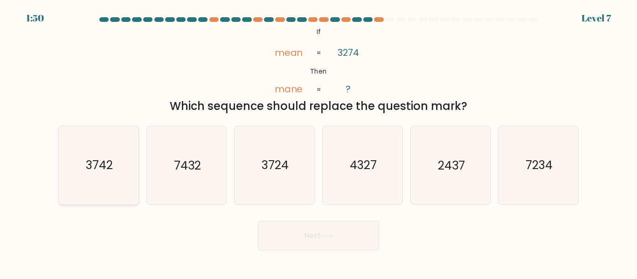
click at [71, 181] on icon "3742" at bounding box center [99, 165] width 78 height 78
click at [318, 142] on input "a. 3742" at bounding box center [318, 141] width 0 height 2
radio input "true"
click at [303, 238] on button "Next" at bounding box center [318, 236] width 121 height 30
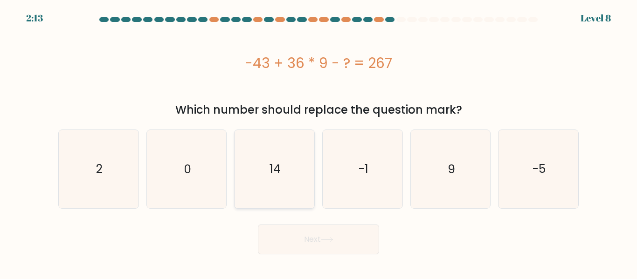
click at [279, 168] on text "14" at bounding box center [274, 169] width 11 height 16
click at [318, 142] on input "c. 14" at bounding box center [318, 141] width 0 height 2
radio input "true"
click at [317, 244] on button "Next" at bounding box center [318, 240] width 121 height 30
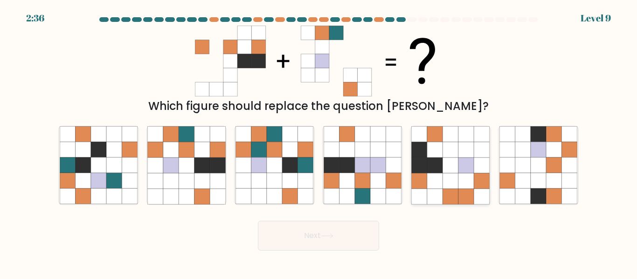
click at [435, 202] on icon at bounding box center [434, 196] width 15 height 15
click at [319, 142] on input "e." at bounding box center [318, 141] width 0 height 2
radio input "true"
click at [373, 240] on button "Next" at bounding box center [318, 236] width 121 height 30
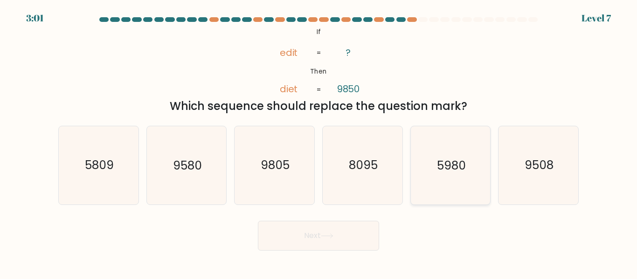
click at [455, 194] on icon "5980" at bounding box center [450, 165] width 78 height 78
click at [319, 142] on input "e. 5980" at bounding box center [318, 141] width 0 height 2
radio input "true"
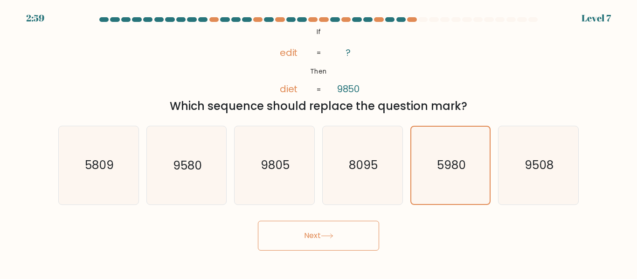
click at [372, 233] on button "Next" at bounding box center [318, 236] width 121 height 30
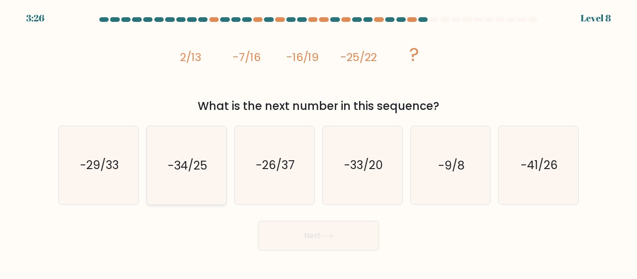
click at [210, 202] on icon "-34/25" at bounding box center [186, 165] width 78 height 78
click at [318, 142] on input "b. -34/25" at bounding box center [318, 141] width 0 height 2
radio input "true"
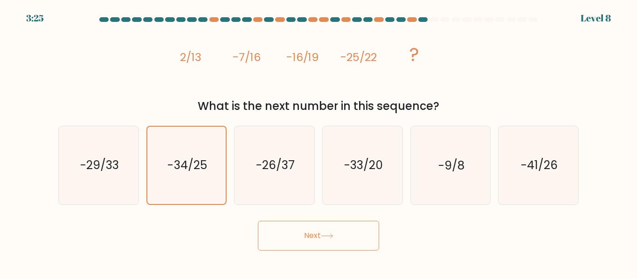
click at [284, 231] on button "Next" at bounding box center [318, 236] width 121 height 30
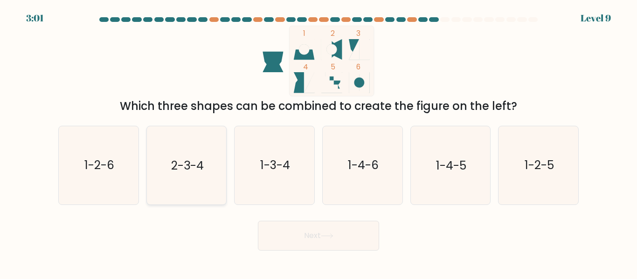
click at [186, 191] on icon "2-3-4" at bounding box center [186, 165] width 78 height 78
click at [318, 142] on input "b. 2-3-4" at bounding box center [318, 141] width 0 height 2
radio input "true"
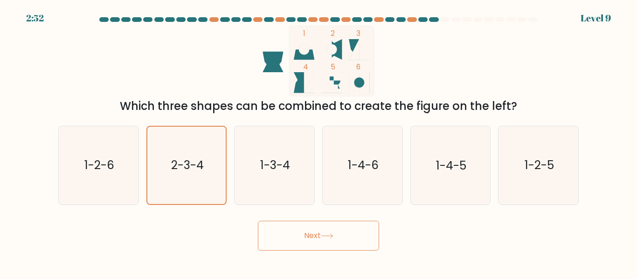
click at [316, 224] on button "Next" at bounding box center [318, 236] width 121 height 30
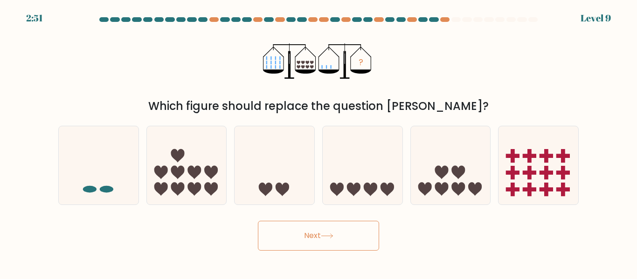
click at [319, 236] on button "Next" at bounding box center [318, 236] width 121 height 30
click at [289, 186] on icon at bounding box center [274, 165] width 80 height 66
click at [318, 142] on input "c." at bounding box center [318, 141] width 0 height 2
radio input "true"
click at [330, 234] on icon at bounding box center [327, 236] width 13 height 5
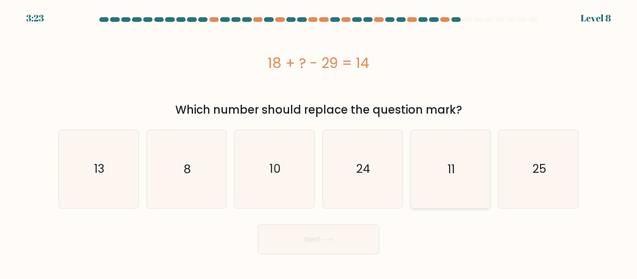
click at [461, 178] on icon "11" at bounding box center [450, 169] width 78 height 78
click at [319, 142] on input "e. 11" at bounding box center [318, 141] width 0 height 2
radio input "true"
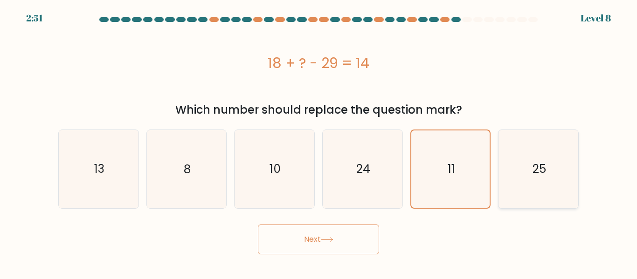
click at [519, 186] on icon "25" at bounding box center [538, 169] width 78 height 78
click at [319, 142] on input "f. 25" at bounding box center [318, 141] width 0 height 2
radio input "true"
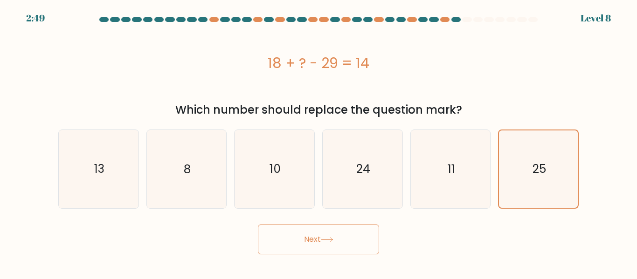
click at [361, 245] on button "Next" at bounding box center [318, 240] width 121 height 30
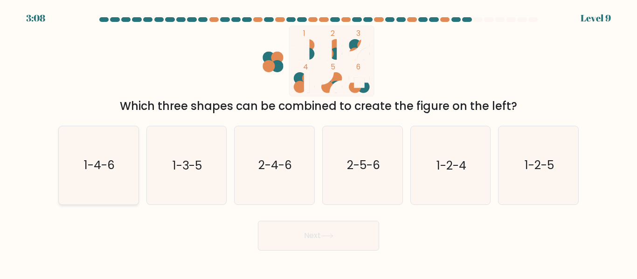
click at [63, 179] on icon "1-4-6" at bounding box center [99, 165] width 78 height 78
click at [318, 142] on input "a. 1-4-6" at bounding box center [318, 141] width 0 height 2
radio input "true"
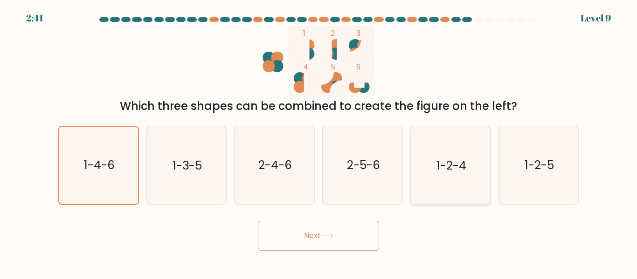
click at [459, 184] on icon "1-2-4" at bounding box center [450, 165] width 78 height 78
click at [319, 142] on input "e. 1-2-4" at bounding box center [318, 141] width 0 height 2
radio input "true"
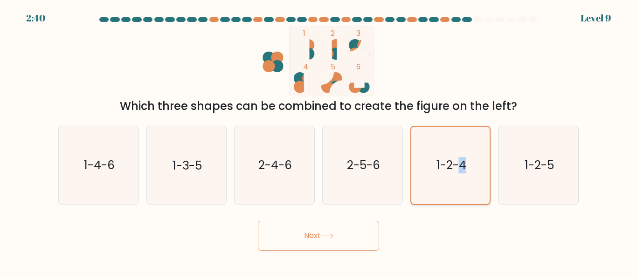
click at [459, 184] on icon "1-2-4" at bounding box center [450, 165] width 77 height 77
click at [319, 142] on input "e. 1-2-4" at bounding box center [318, 141] width 0 height 2
click at [323, 238] on icon at bounding box center [327, 236] width 13 height 5
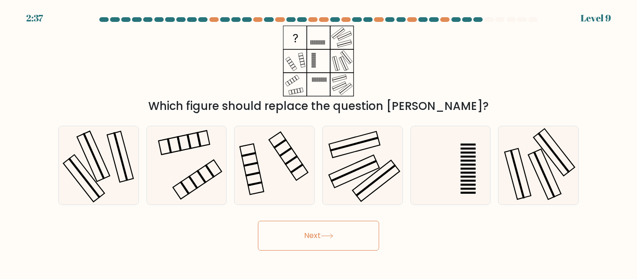
click at [323, 238] on icon at bounding box center [327, 236] width 13 height 5
click at [172, 167] on icon at bounding box center [186, 165] width 78 height 78
click at [318, 142] on input "b." at bounding box center [318, 141] width 0 height 2
radio input "true"
click at [337, 236] on button "Next" at bounding box center [318, 236] width 121 height 30
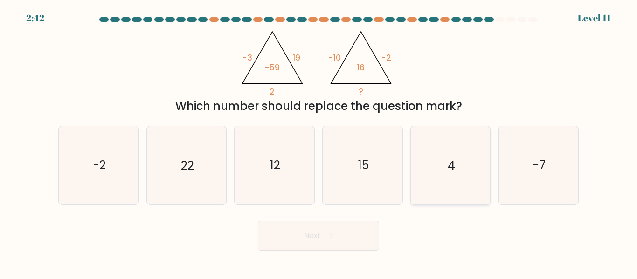
click at [443, 182] on icon "4" at bounding box center [450, 165] width 78 height 78
click at [319, 142] on input "e. 4" at bounding box center [318, 141] width 0 height 2
radio input "true"
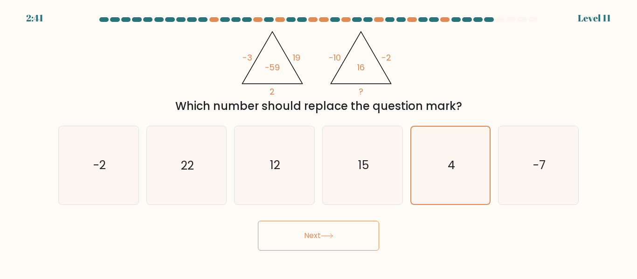
click at [344, 240] on button "Next" at bounding box center [318, 236] width 121 height 30
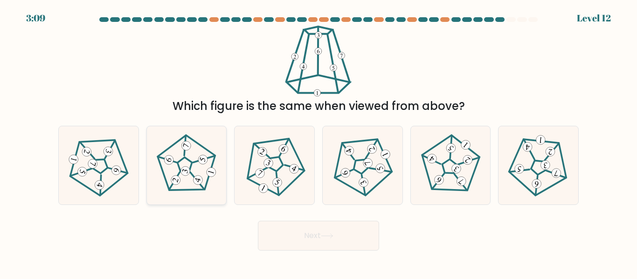
click at [184, 153] on 640 at bounding box center [185, 146] width 10 height 20
click at [318, 142] on input "b." at bounding box center [318, 141] width 0 height 2
radio input "true"
click at [333, 240] on button "Next" at bounding box center [318, 236] width 121 height 30
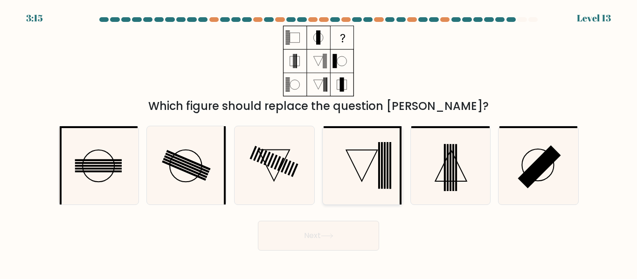
click at [367, 187] on icon at bounding box center [362, 165] width 78 height 78
click at [319, 142] on input "d." at bounding box center [318, 141] width 0 height 2
radio input "true"
click at [328, 245] on button "Next" at bounding box center [318, 236] width 121 height 30
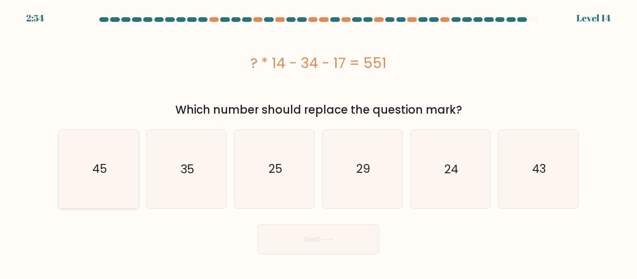
click at [117, 174] on icon "45" at bounding box center [99, 169] width 78 height 78
click at [318, 142] on input "a. 45" at bounding box center [318, 141] width 0 height 2
radio input "true"
click at [278, 237] on button "Next" at bounding box center [318, 240] width 121 height 30
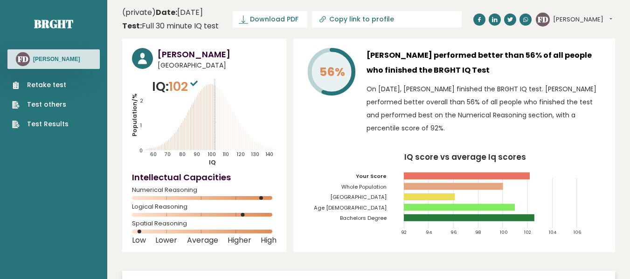
click at [581, 21] on button "[PERSON_NAME]" at bounding box center [582, 19] width 59 height 9
click at [573, 46] on link "Profile" at bounding box center [577, 47] width 48 height 13
